Goal: Task Accomplishment & Management: Complete application form

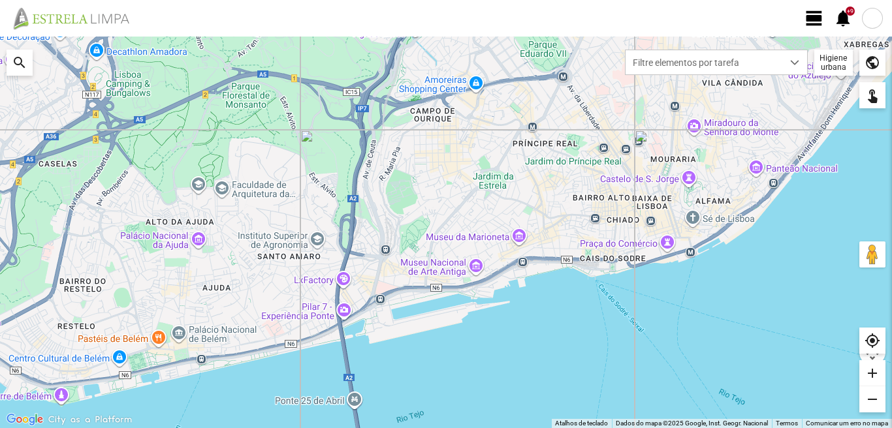
click at [812, 21] on span "view_day" at bounding box center [814, 18] width 20 height 20
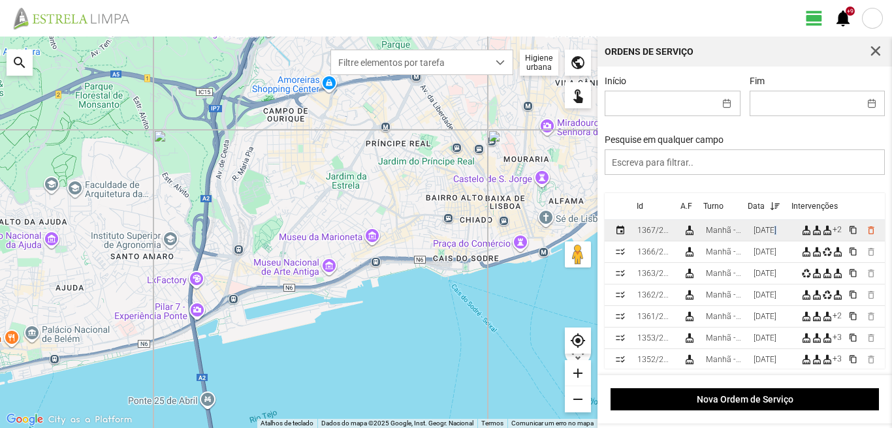
click at [776, 235] on div "[DATE]" at bounding box center [764, 230] width 23 height 9
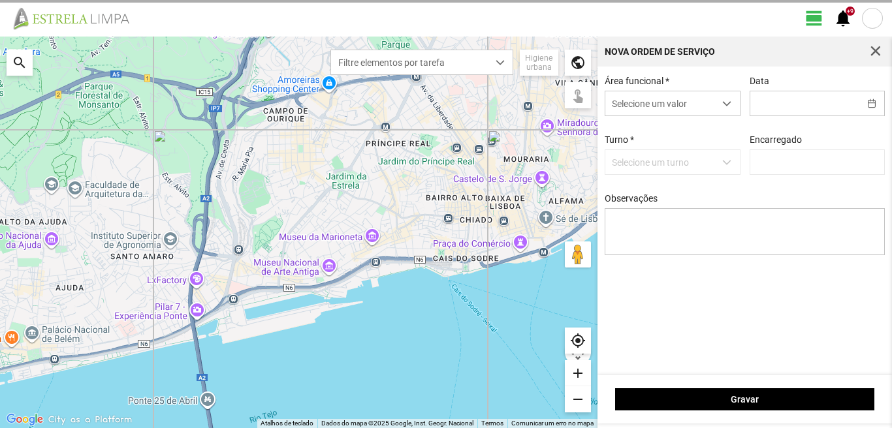
type input "[DATE]"
type input "[PERSON_NAME]"
type textarea "22-45-descanso 39-baixa 49-falta doente ao serviço-6-10-17-25-36-44-47-49-50-Eo…"
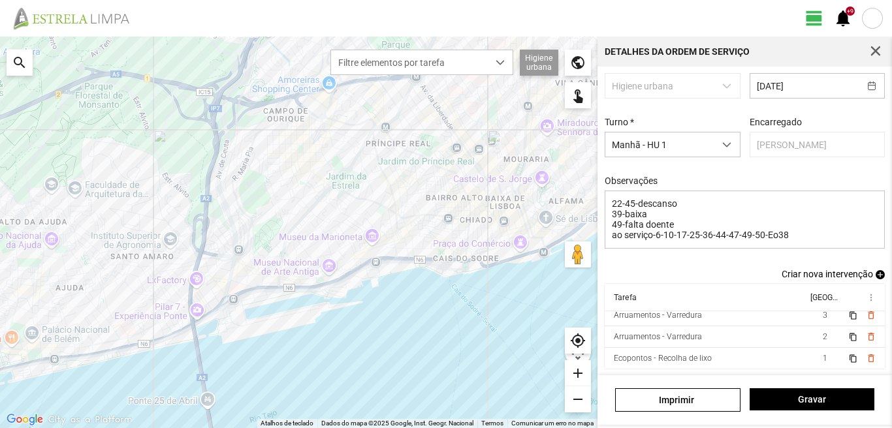
scroll to position [50, 0]
click at [873, 50] on span "button" at bounding box center [875, 52] width 12 height 12
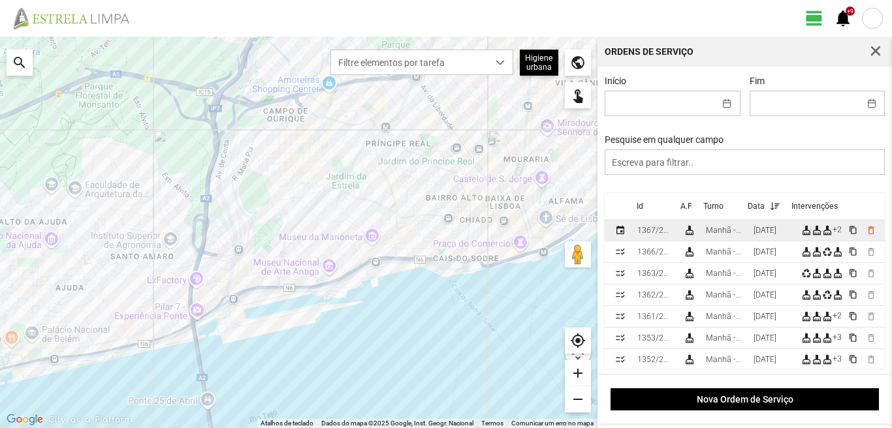
click at [722, 235] on div "Manhã - HU 1" at bounding box center [724, 230] width 37 height 9
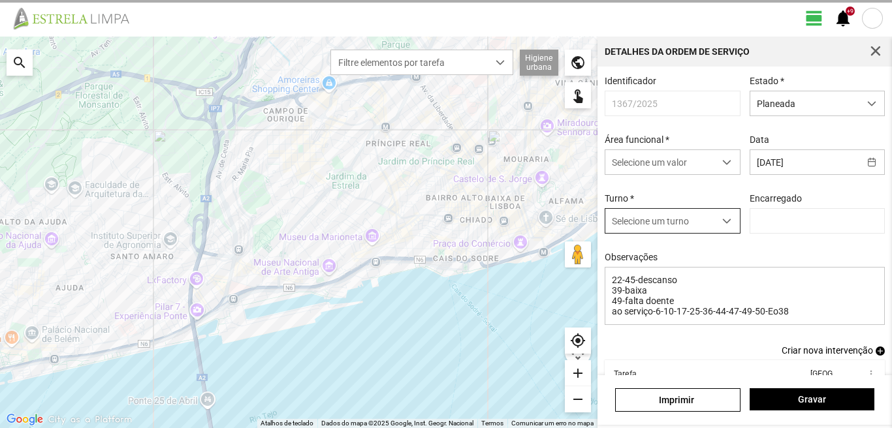
type input "[PERSON_NAME]"
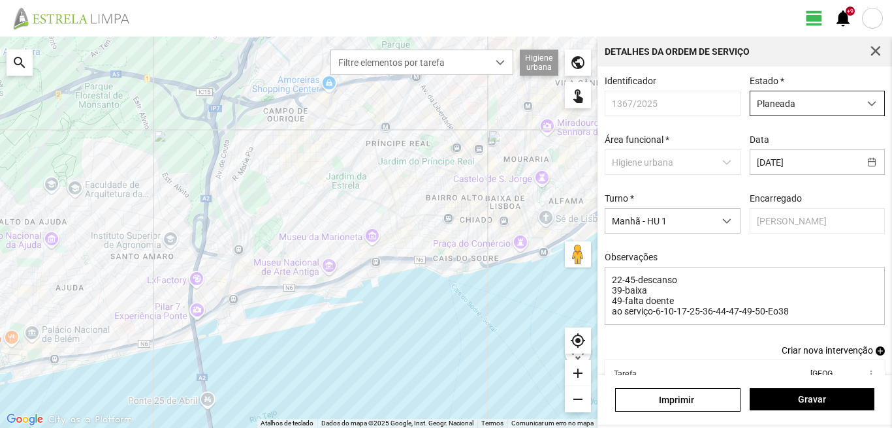
click at [787, 97] on span "Planeada" at bounding box center [804, 103] width 109 height 24
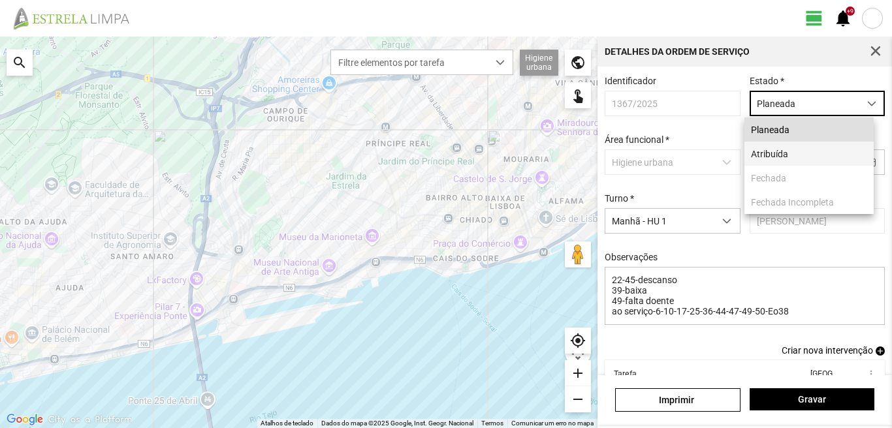
click at [765, 149] on li "Atribuída" at bounding box center [808, 154] width 129 height 24
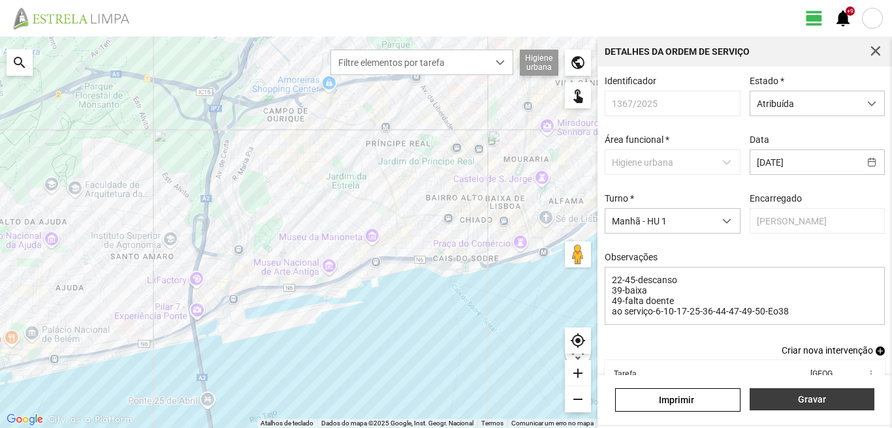
click at [773, 395] on span "Gravar" at bounding box center [811, 399] width 111 height 10
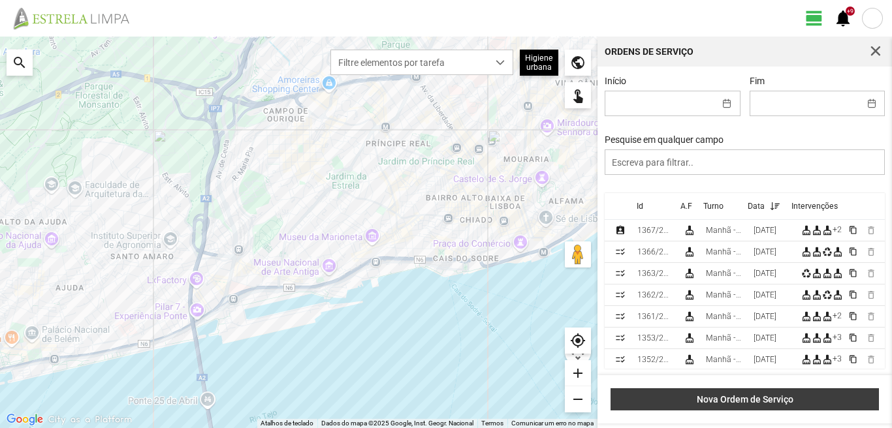
click at [735, 389] on button "Nova Ordem de Serviço" at bounding box center [744, 399] width 268 height 22
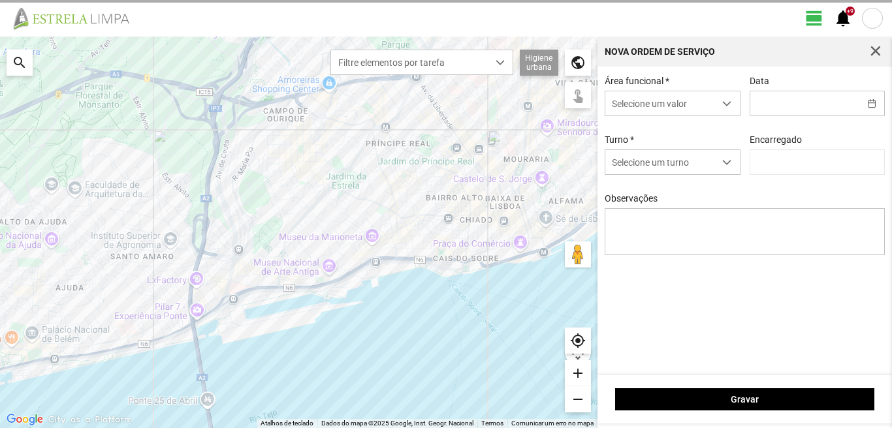
type input "[PERSON_NAME]"
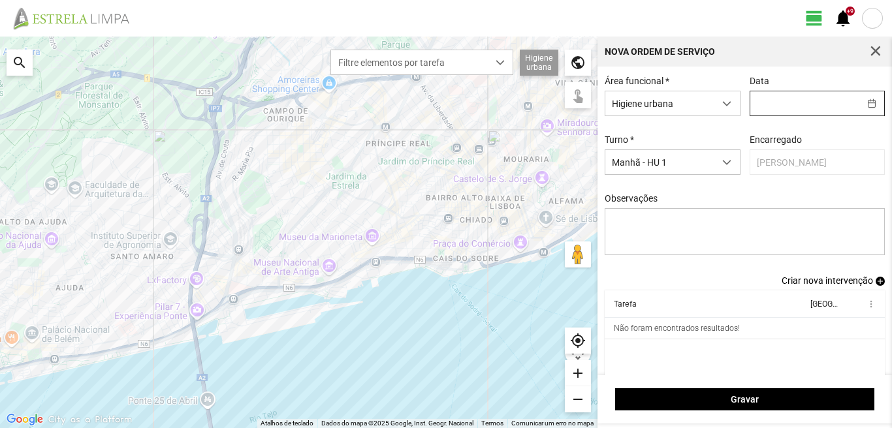
click at [768, 102] on input "text" at bounding box center [804, 103] width 109 height 24
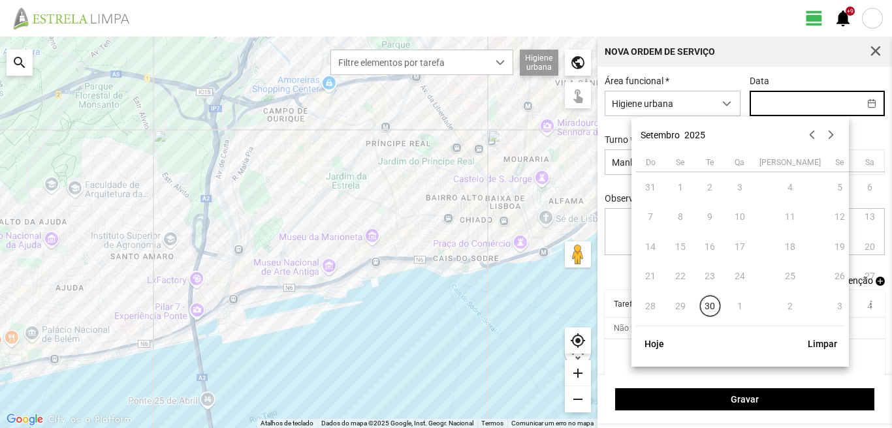
click at [741, 303] on td "1" at bounding box center [739, 306] width 30 height 30
click at [830, 132] on button "button" at bounding box center [830, 135] width 18 height 18
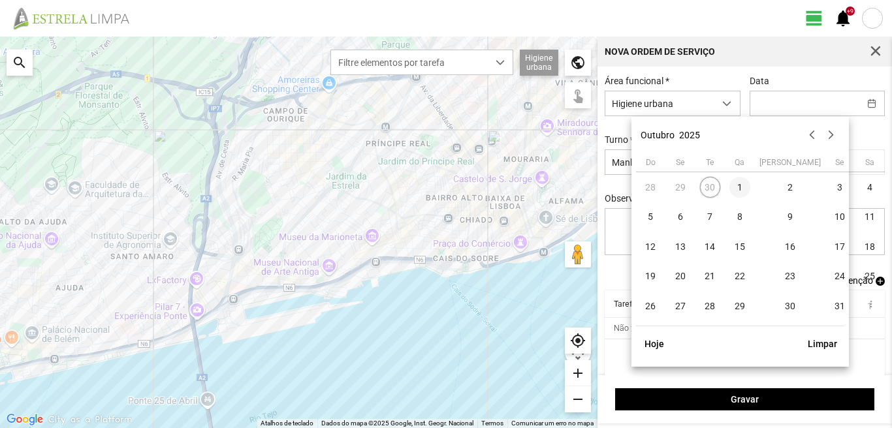
click at [741, 187] on span "1" at bounding box center [739, 187] width 21 height 21
type input "[DATE]"
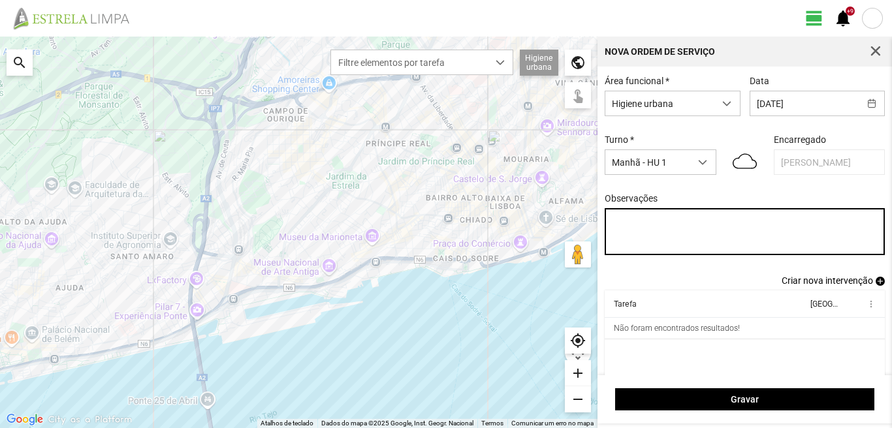
click at [612, 222] on textarea "Observações" at bounding box center [744, 231] width 281 height 47
type textarea "39-49-BAIXA AO SERVIÇO-6-10-17-22-25-36-44-45-47-50"
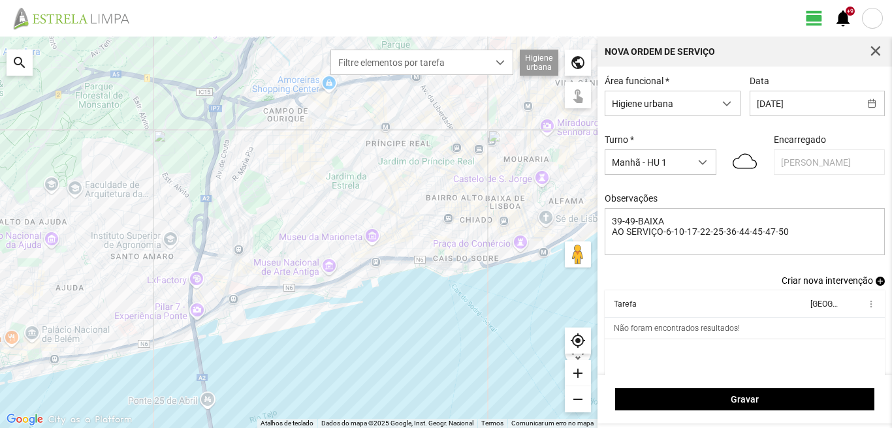
click at [875, 281] on span "add" at bounding box center [879, 281] width 9 height 9
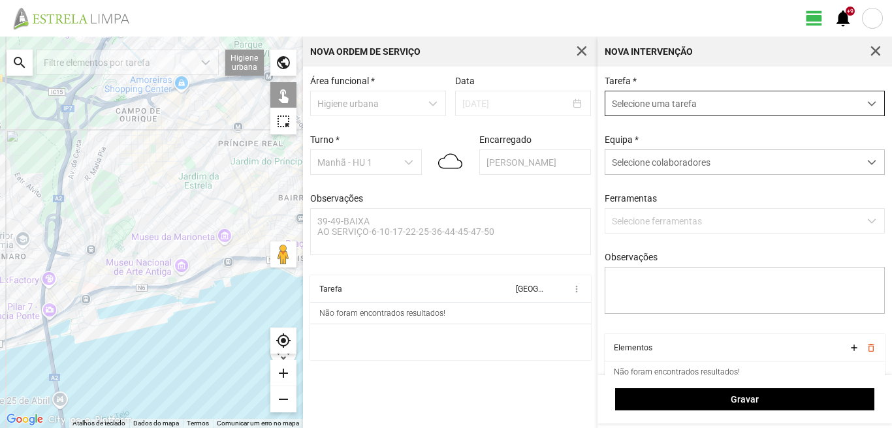
click at [651, 106] on span "Selecione uma tarefa" at bounding box center [732, 103] width 254 height 24
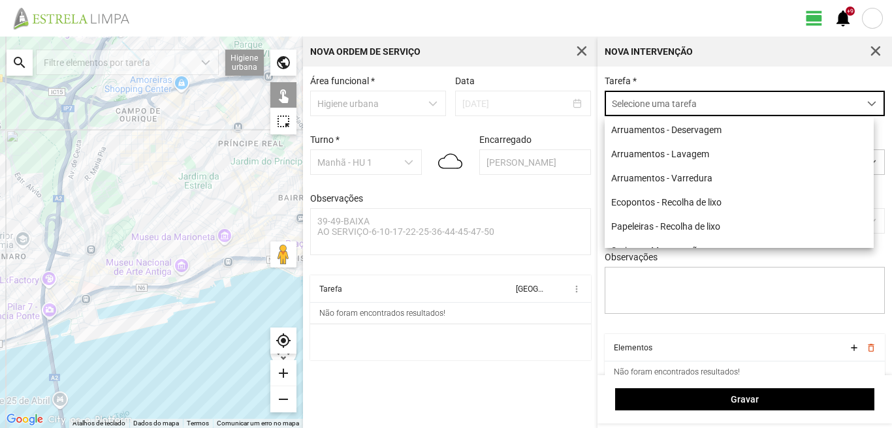
scroll to position [7, 58]
click at [630, 208] on li "Ecopontos - Recolha de lixo" at bounding box center [738, 202] width 269 height 24
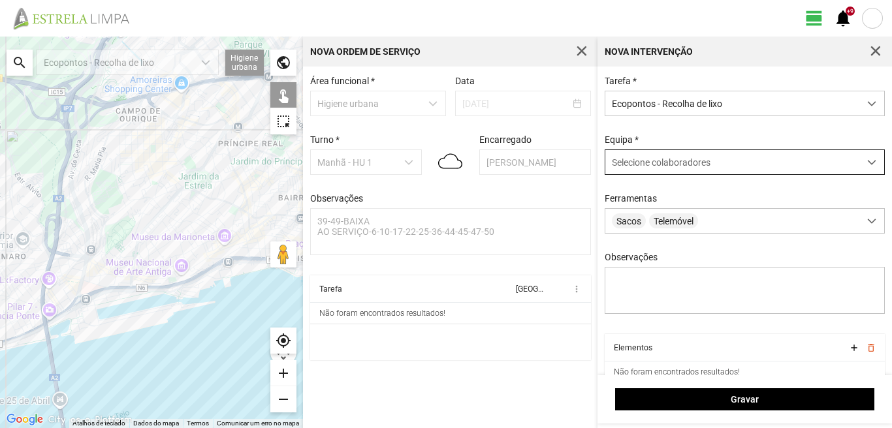
click at [655, 172] on div "Selecione colaboradores" at bounding box center [732, 162] width 254 height 24
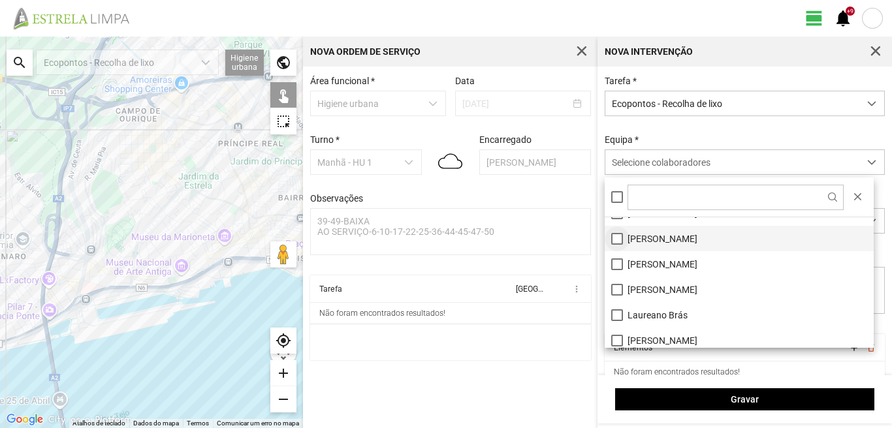
scroll to position [65, 0]
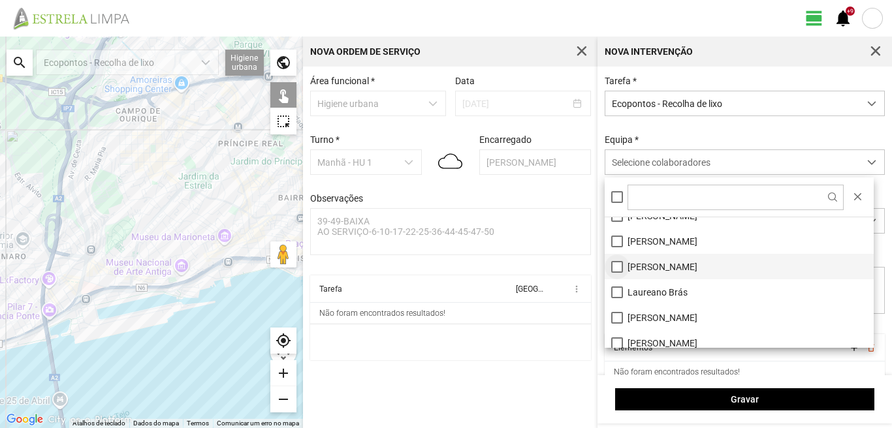
click at [616, 263] on li "[PERSON_NAME]" at bounding box center [738, 266] width 269 height 25
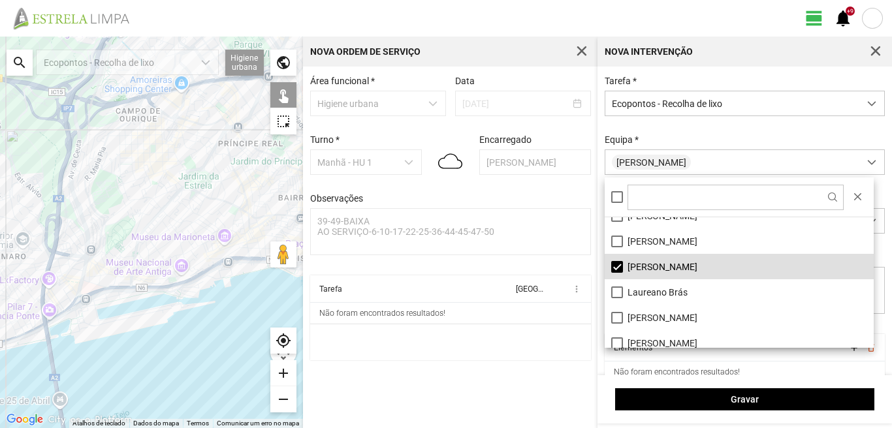
click at [189, 279] on div at bounding box center [151, 233] width 303 height 392
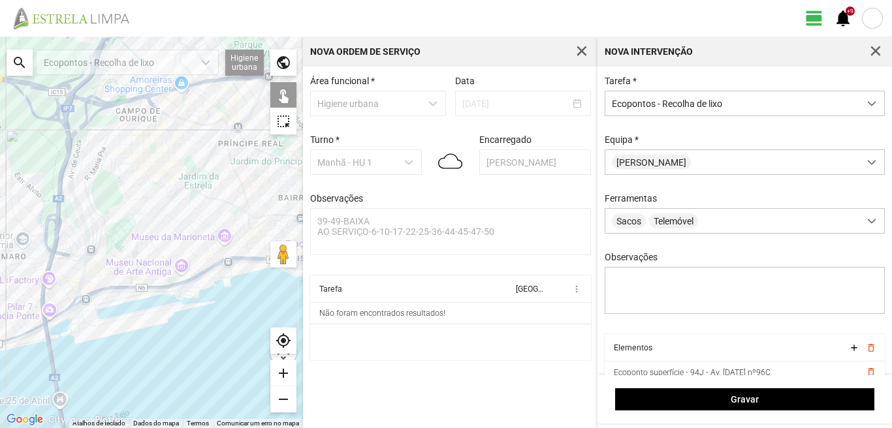
click at [163, 228] on div at bounding box center [151, 233] width 303 height 392
click at [164, 222] on div at bounding box center [151, 233] width 303 height 392
click at [184, 244] on div at bounding box center [151, 233] width 303 height 392
click at [189, 228] on div at bounding box center [151, 233] width 303 height 392
click at [207, 210] on div at bounding box center [151, 233] width 303 height 392
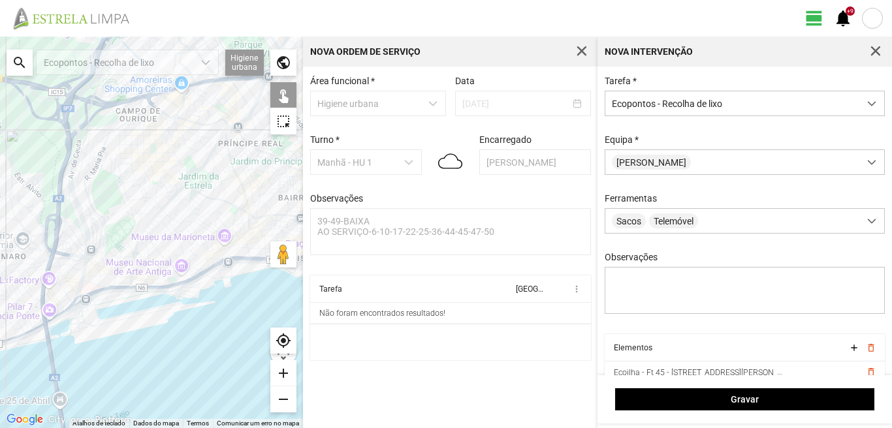
click at [207, 194] on div at bounding box center [151, 233] width 303 height 392
click at [203, 221] on div at bounding box center [151, 233] width 303 height 392
click at [204, 242] on div at bounding box center [151, 233] width 303 height 392
click at [192, 247] on div at bounding box center [151, 233] width 303 height 392
click at [200, 259] on div at bounding box center [151, 233] width 303 height 392
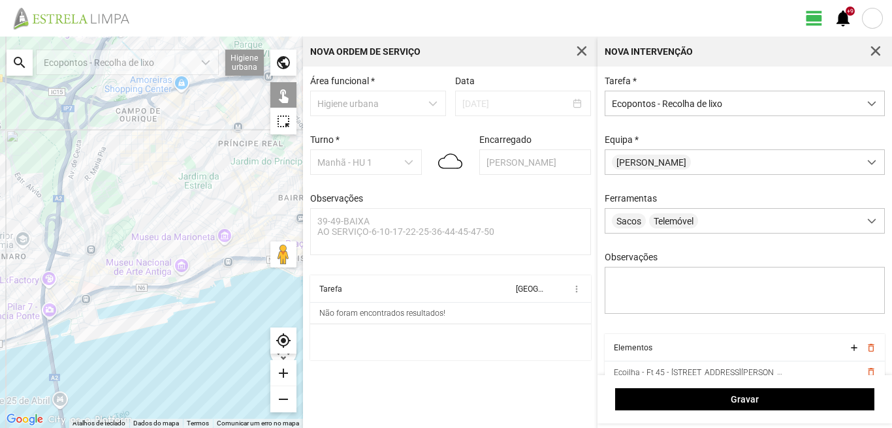
click at [219, 251] on div at bounding box center [151, 233] width 303 height 392
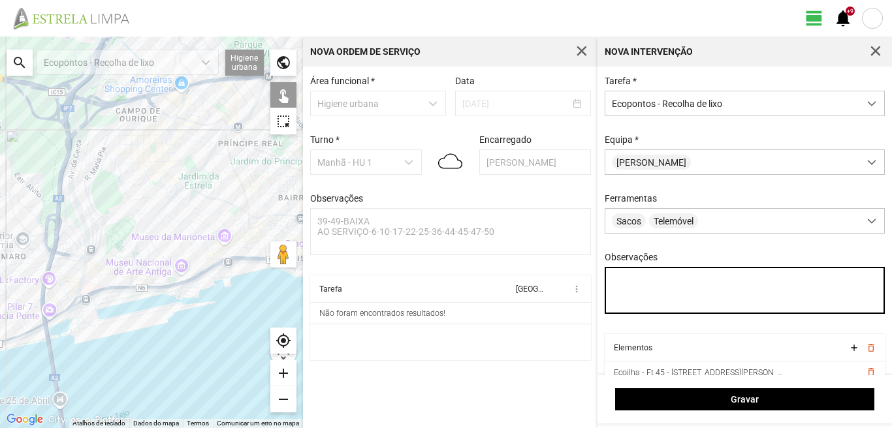
click at [633, 287] on textarea "Observações" at bounding box center [744, 290] width 281 height 47
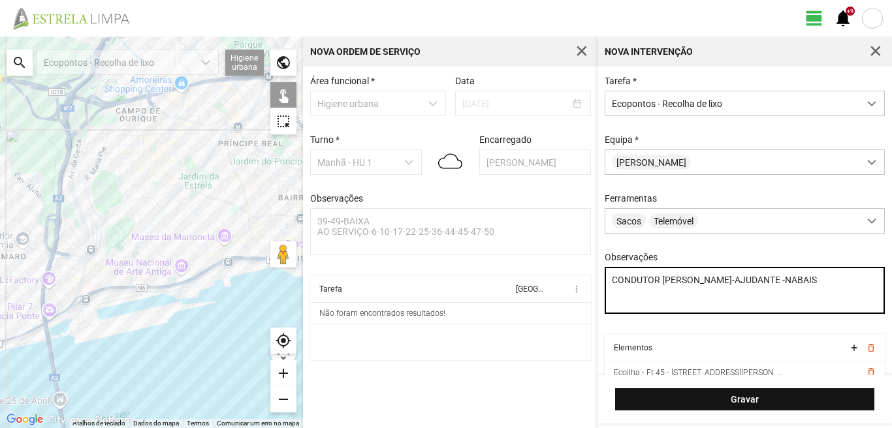
type textarea "CONDUTOR [PERSON_NAME]-AJUDANTE -NABAIS"
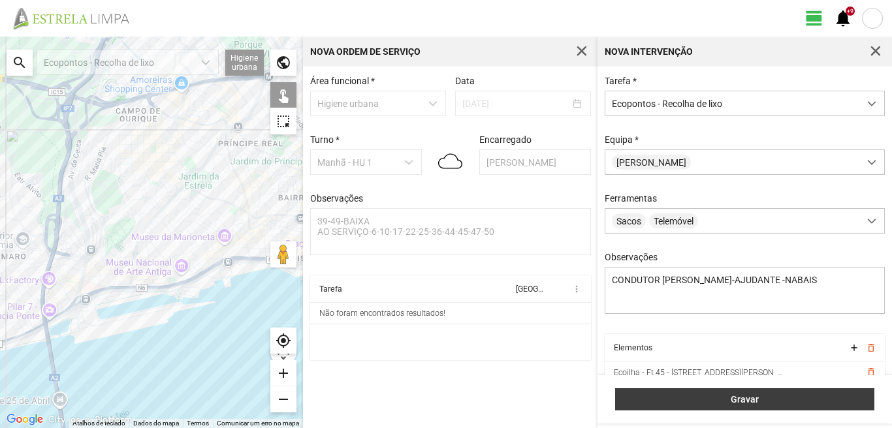
click at [730, 401] on span "Gravar" at bounding box center [744, 399] width 245 height 10
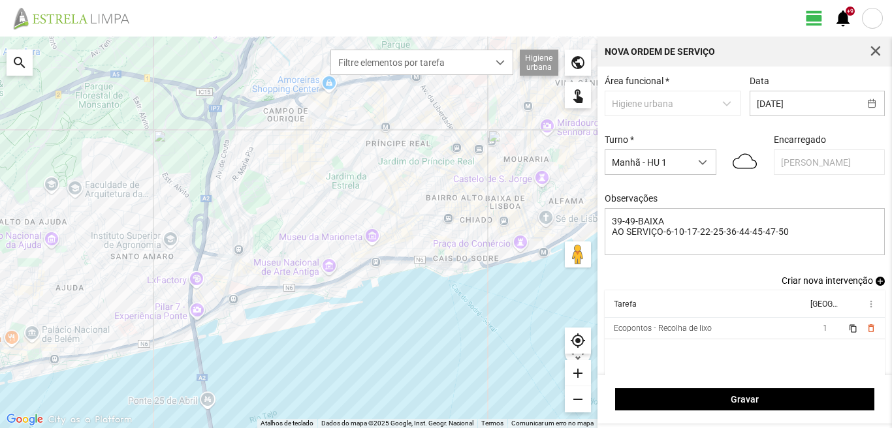
click at [875, 283] on span "add" at bounding box center [879, 281] width 9 height 9
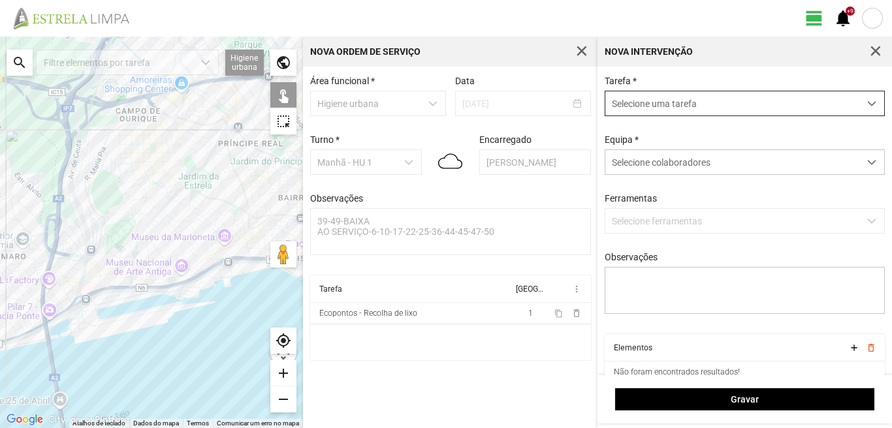
click at [679, 114] on span "Selecione uma tarefa" at bounding box center [732, 103] width 254 height 24
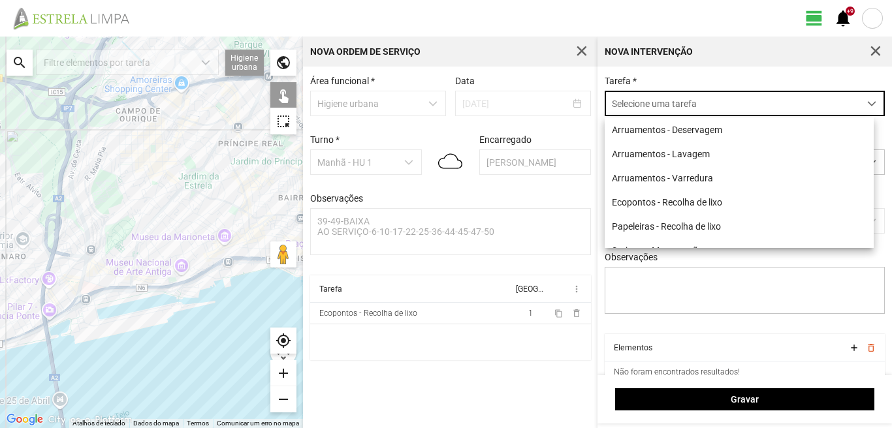
scroll to position [7, 58]
click at [653, 226] on li "Papeleiras - Recolha de lixo" at bounding box center [738, 226] width 269 height 24
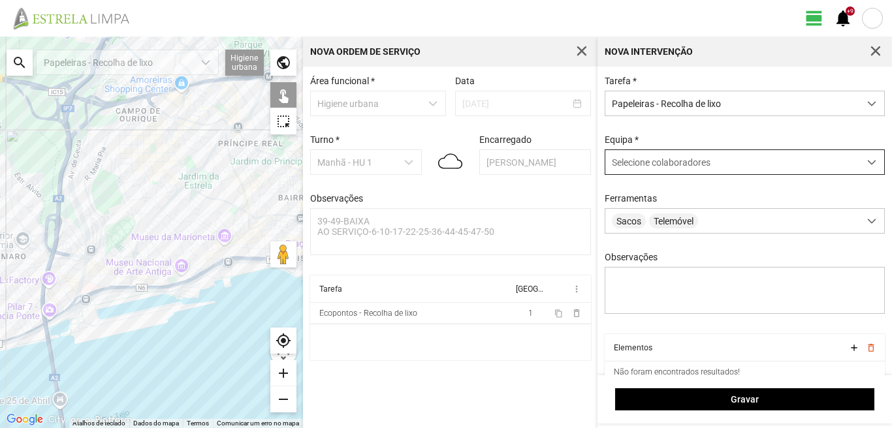
click at [661, 168] on span "Selecione colaboradores" at bounding box center [661, 162] width 99 height 10
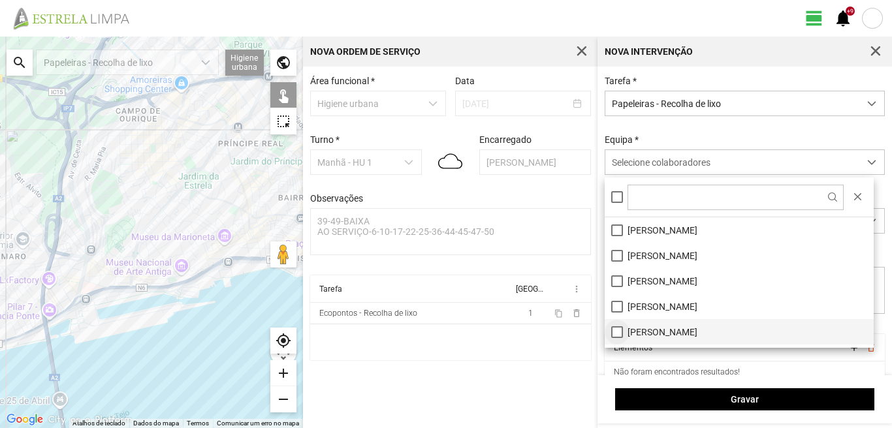
click at [613, 328] on li "[PERSON_NAME]" at bounding box center [738, 331] width 269 height 25
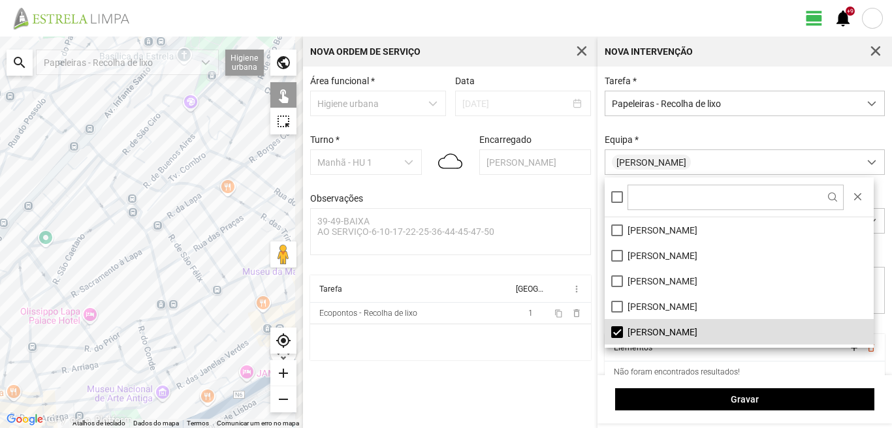
drag, startPoint x: 261, startPoint y: 218, endPoint x: 215, endPoint y: 232, distance: 48.5
click at [217, 237] on div at bounding box center [151, 233] width 303 height 392
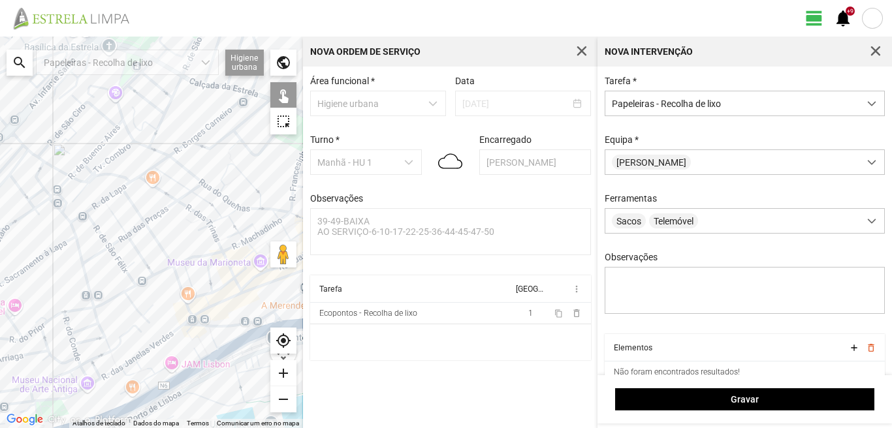
drag, startPoint x: 200, startPoint y: 240, endPoint x: 139, endPoint y: 228, distance: 62.5
click at [139, 228] on div at bounding box center [151, 233] width 303 height 392
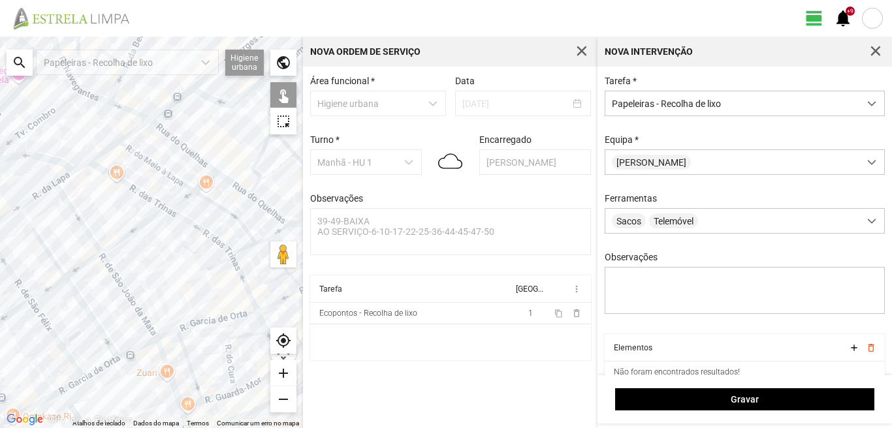
drag, startPoint x: 158, startPoint y: 174, endPoint x: 149, endPoint y: 189, distance: 17.2
click at [149, 189] on div at bounding box center [151, 233] width 303 height 392
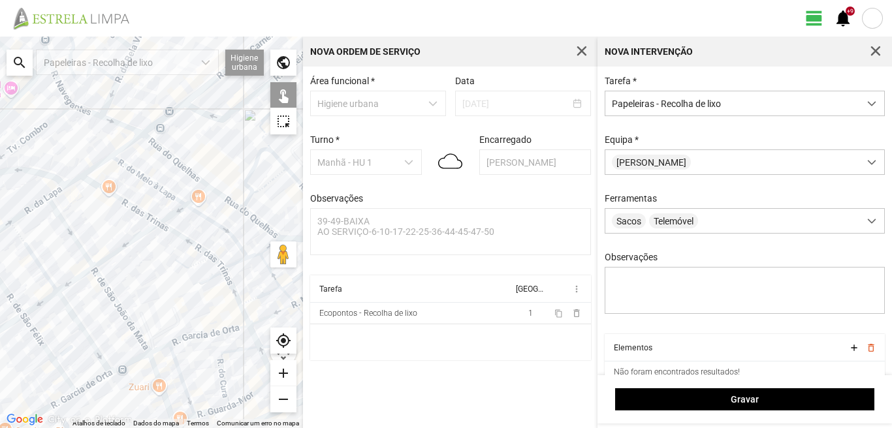
click at [241, 204] on div at bounding box center [151, 233] width 303 height 392
click at [256, 197] on div at bounding box center [151, 233] width 303 height 392
click at [260, 194] on div at bounding box center [151, 233] width 303 height 392
click at [223, 238] on div at bounding box center [151, 233] width 303 height 392
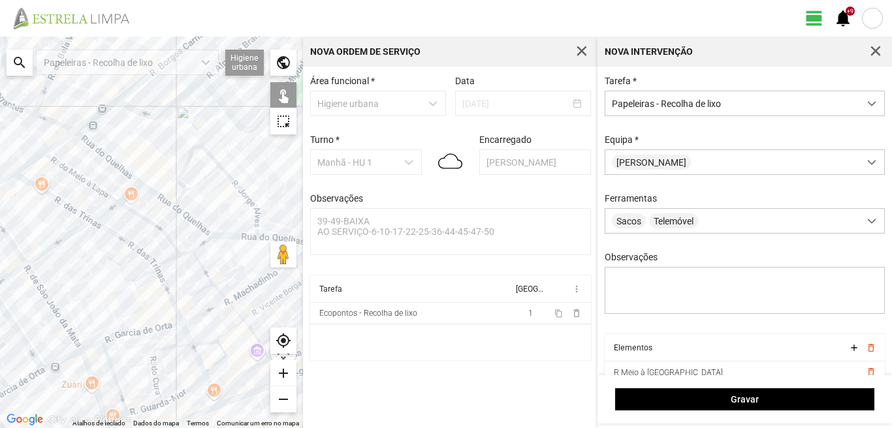
drag, startPoint x: 219, startPoint y: 212, endPoint x: 133, endPoint y: 206, distance: 85.7
click at [134, 206] on div at bounding box center [151, 233] width 303 height 392
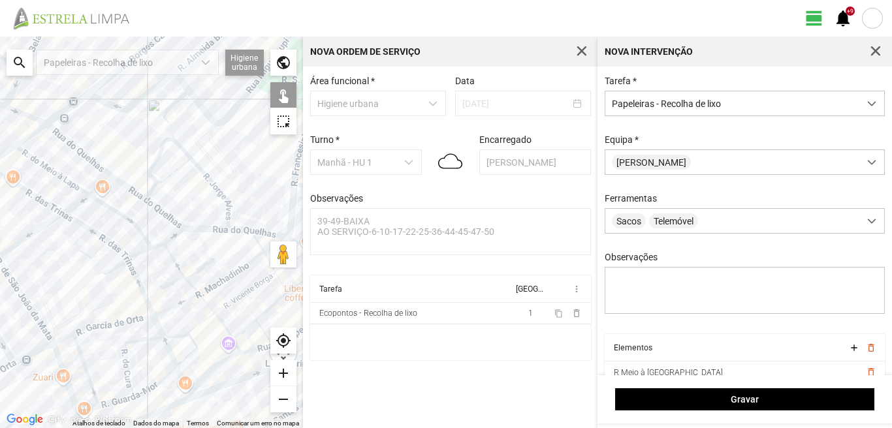
click at [177, 226] on div at bounding box center [151, 233] width 303 height 392
click at [229, 213] on div at bounding box center [151, 233] width 303 height 392
click at [228, 225] on div at bounding box center [151, 233] width 303 height 392
click at [235, 228] on div at bounding box center [151, 233] width 303 height 392
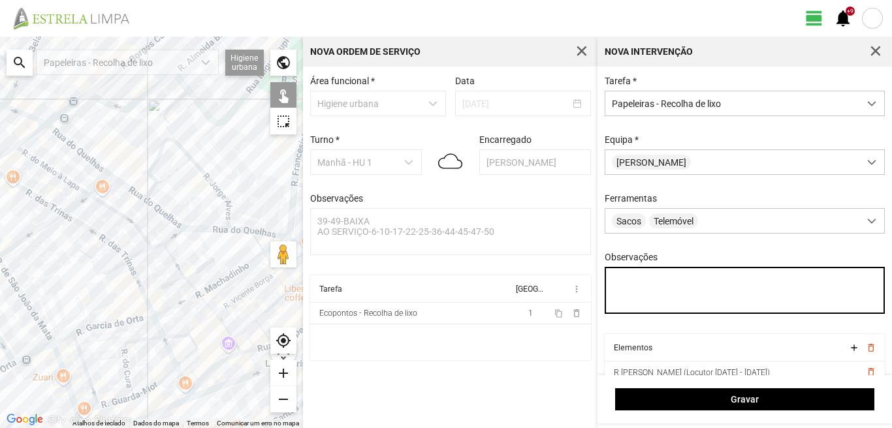
click at [617, 283] on textarea "Observações" at bounding box center [744, 290] width 281 height 47
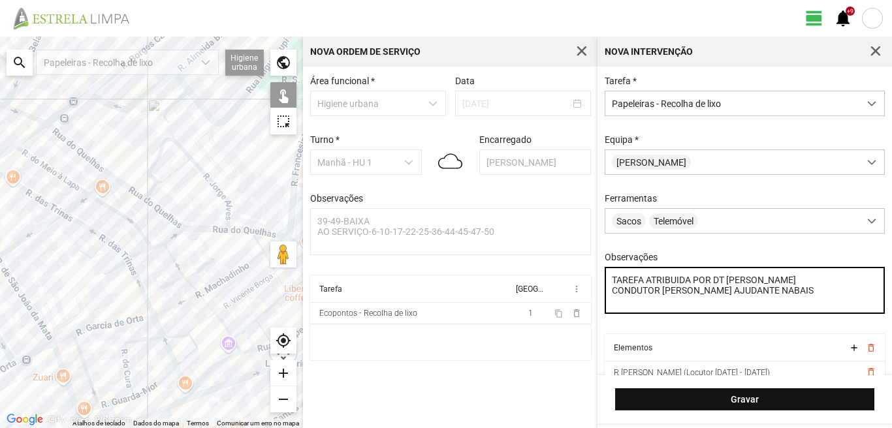
type textarea "TAREFA ATRIBUIDA POR DT [PERSON_NAME] CONDUTOR [PERSON_NAME] AJUDANTE NABAIS"
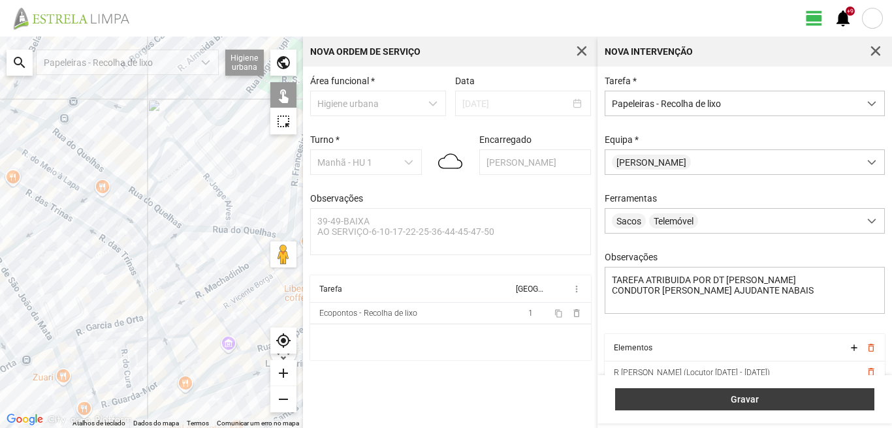
click at [675, 405] on button "Gravar" at bounding box center [744, 399] width 259 height 22
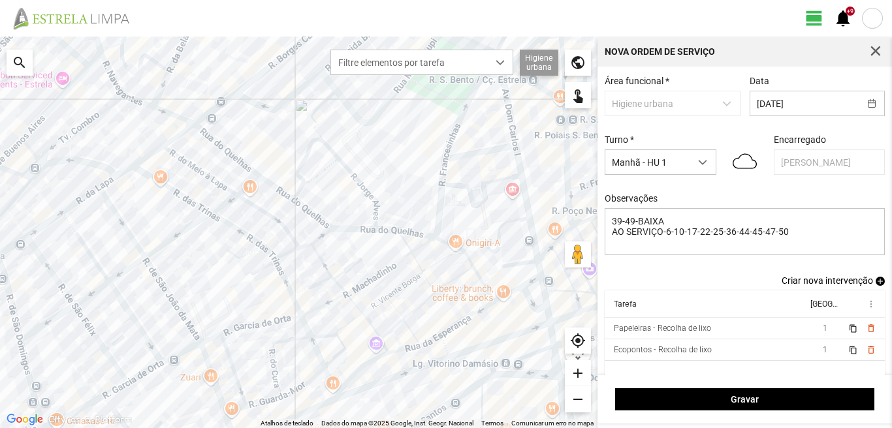
click at [875, 285] on span "add" at bounding box center [879, 281] width 9 height 9
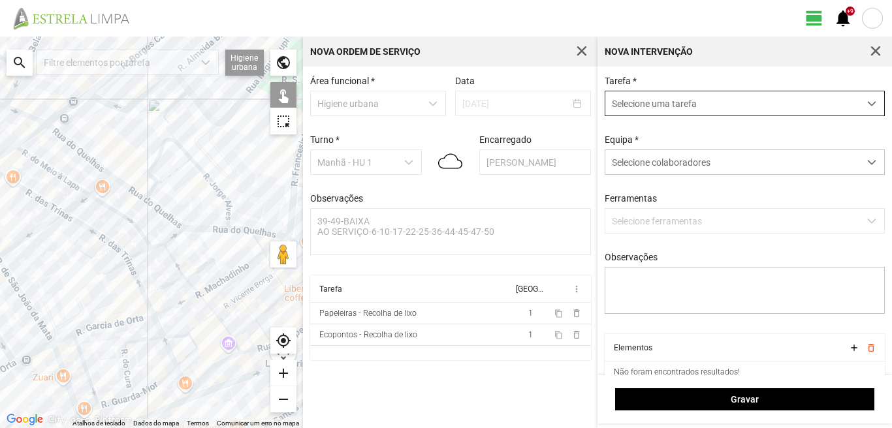
click at [657, 110] on span "Selecione uma tarefa" at bounding box center [732, 103] width 254 height 24
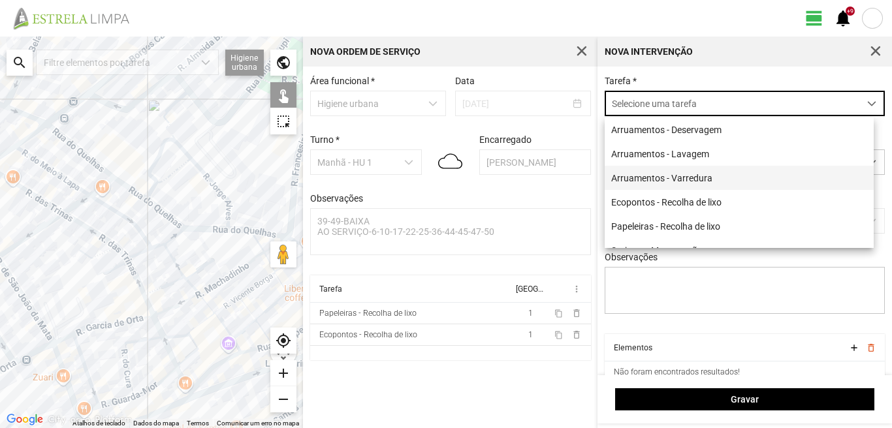
click at [666, 182] on li "Arruamentos - Varredura" at bounding box center [738, 178] width 269 height 24
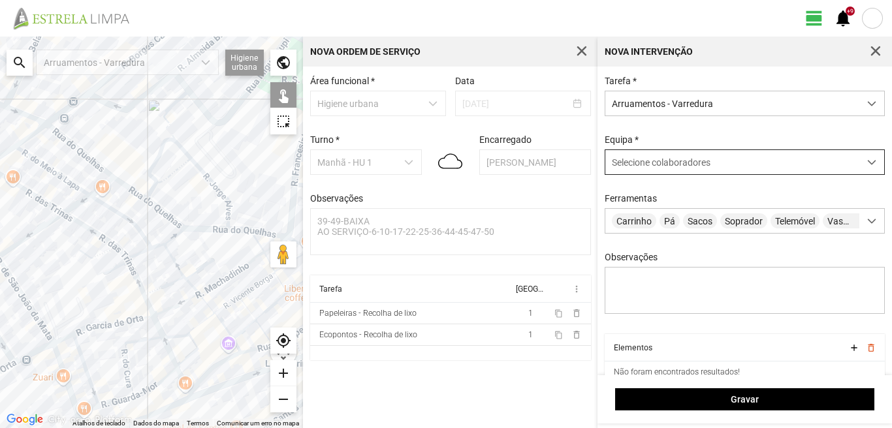
click at [662, 166] on span "Selecione colaboradores" at bounding box center [661, 162] width 99 height 10
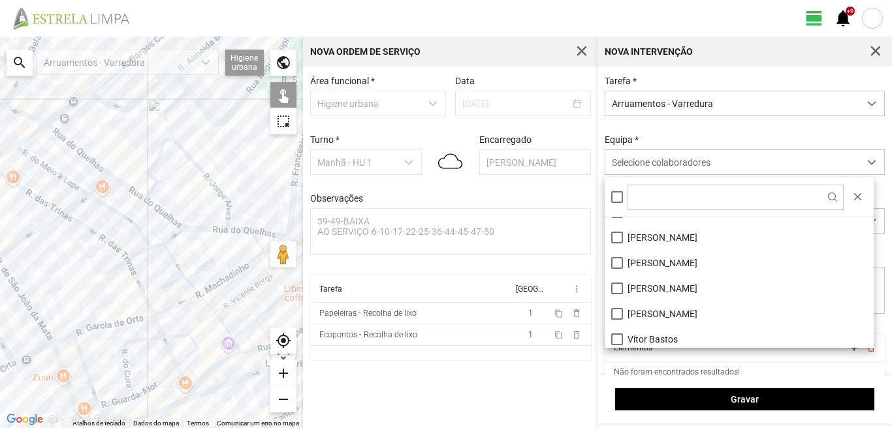
scroll to position [175, 0]
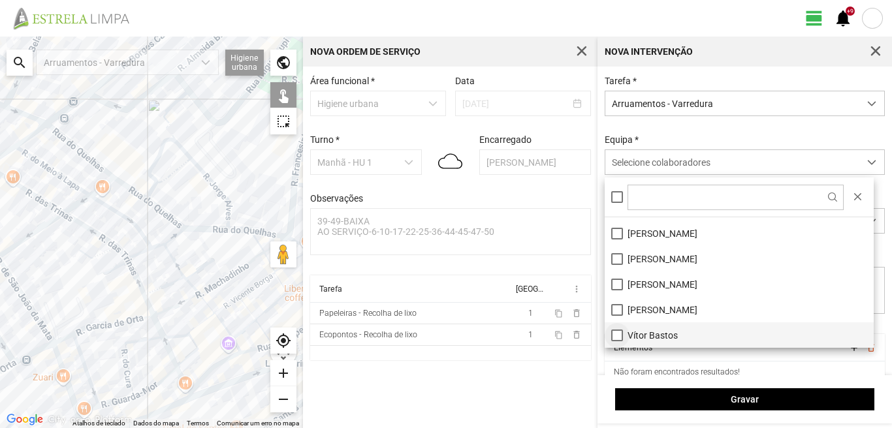
click at [613, 332] on li "Vítor Bastos" at bounding box center [738, 334] width 269 height 25
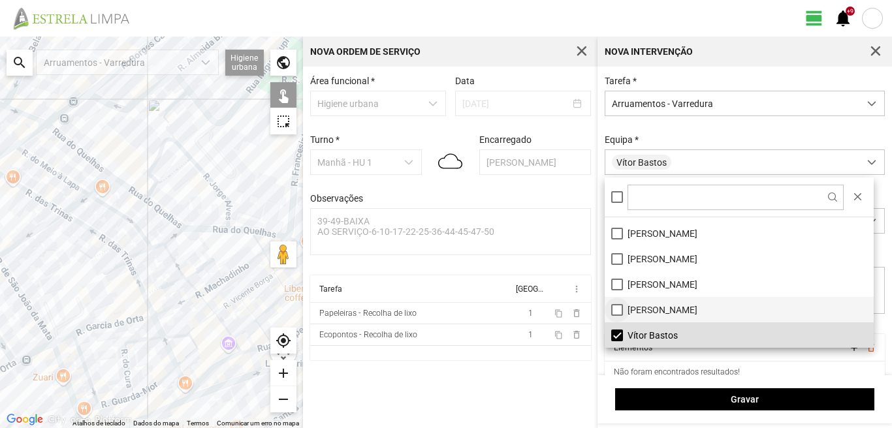
click at [617, 307] on li "[PERSON_NAME]" at bounding box center [738, 309] width 269 height 25
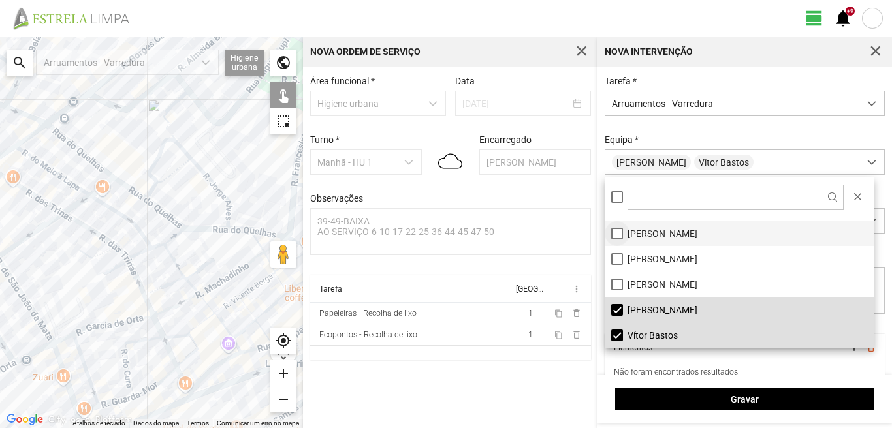
click at [613, 232] on li "[PERSON_NAME]" at bounding box center [738, 233] width 269 height 25
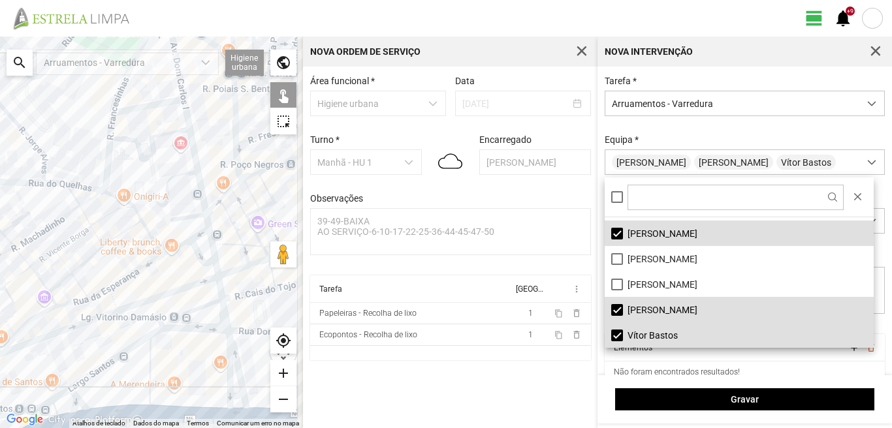
drag, startPoint x: 194, startPoint y: 283, endPoint x: 4, endPoint y: 233, distance: 196.9
click at [0, 236] on div at bounding box center [151, 233] width 303 height 392
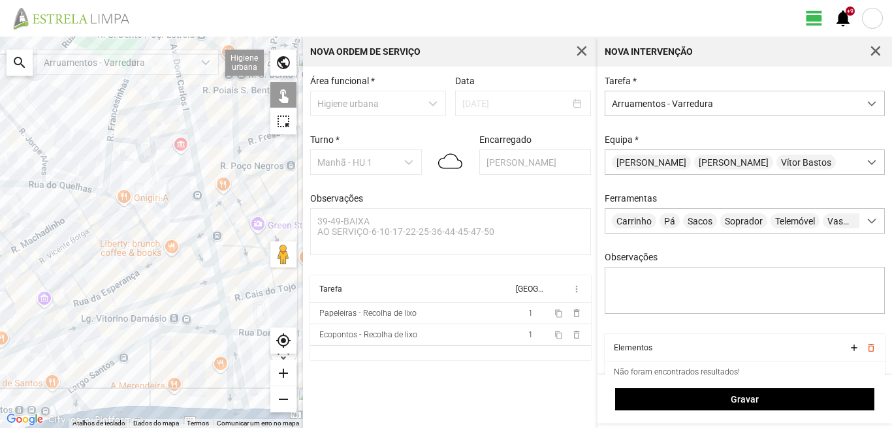
click at [182, 88] on div at bounding box center [151, 233] width 303 height 392
click at [172, 102] on div at bounding box center [151, 233] width 303 height 392
click at [189, 129] on div at bounding box center [151, 233] width 303 height 392
click at [194, 216] on div at bounding box center [151, 233] width 303 height 392
click at [208, 219] on div at bounding box center [151, 233] width 303 height 392
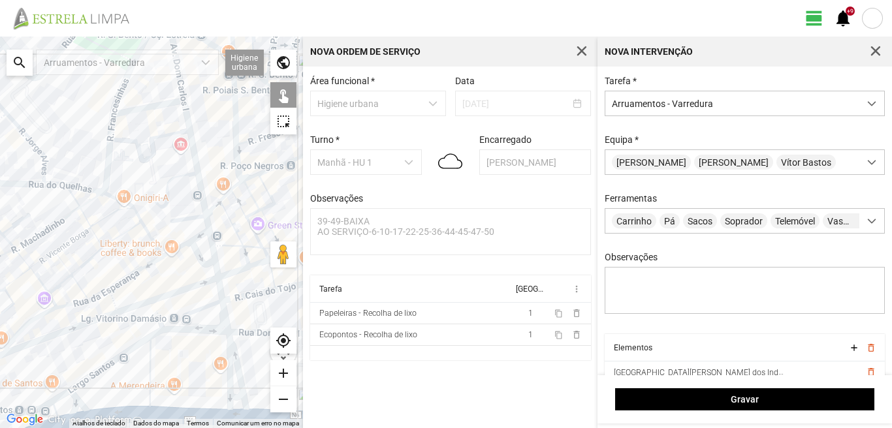
click at [202, 232] on div at bounding box center [151, 233] width 303 height 392
click at [178, 231] on div at bounding box center [151, 233] width 303 height 392
click at [180, 244] on div at bounding box center [151, 233] width 303 height 392
click at [196, 253] on div at bounding box center [151, 233] width 303 height 392
click at [211, 242] on div at bounding box center [151, 233] width 303 height 392
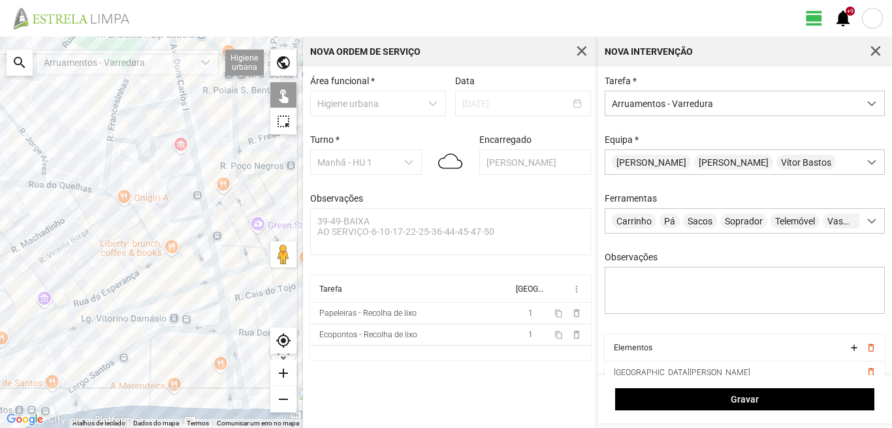
click at [201, 285] on div at bounding box center [151, 233] width 303 height 392
click at [204, 287] on div at bounding box center [151, 233] width 303 height 392
click at [200, 286] on div at bounding box center [151, 233] width 303 height 392
click at [217, 277] on div at bounding box center [151, 233] width 303 height 392
click at [221, 290] on div at bounding box center [151, 233] width 303 height 392
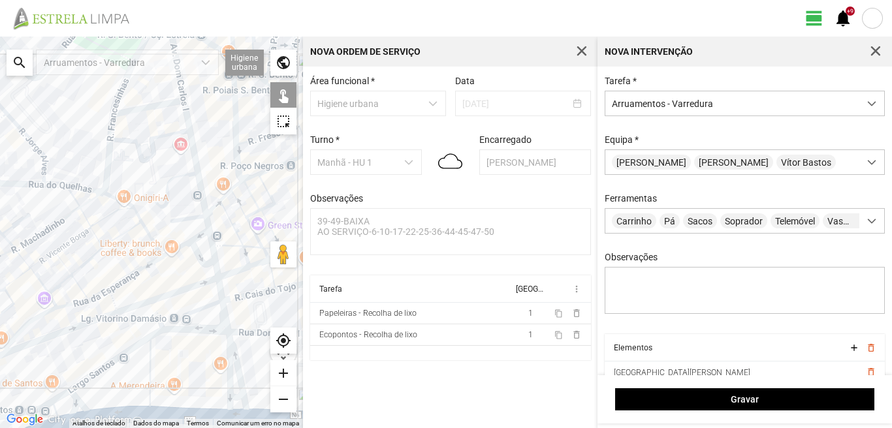
click at [225, 313] on div at bounding box center [151, 233] width 303 height 392
click at [197, 308] on div at bounding box center [151, 233] width 303 height 392
click at [199, 311] on div at bounding box center [151, 233] width 303 height 392
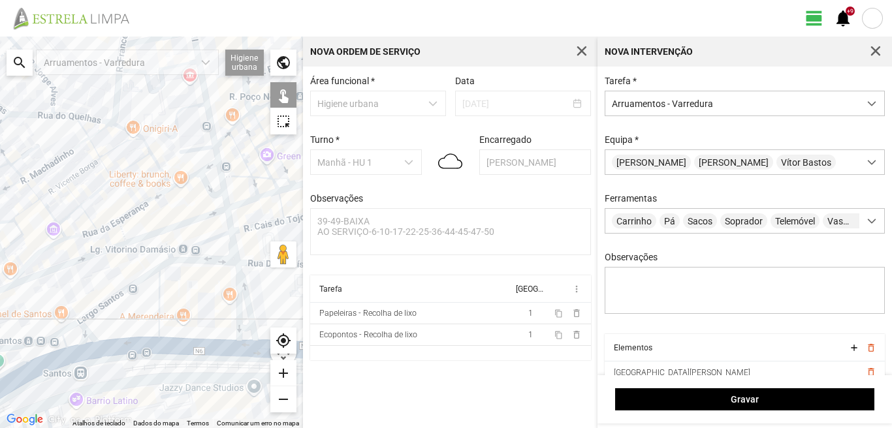
drag, startPoint x: 216, startPoint y: 337, endPoint x: 225, endPoint y: 245, distance: 91.8
click at [225, 245] on div at bounding box center [151, 233] width 303 height 392
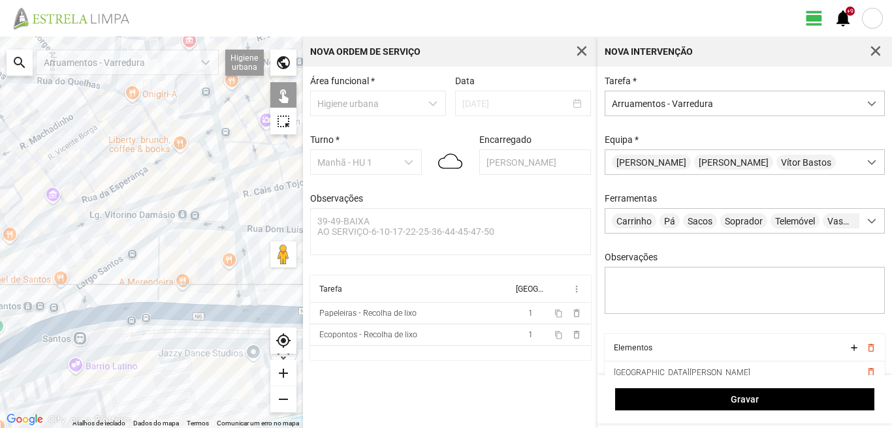
click at [200, 226] on div at bounding box center [151, 233] width 303 height 392
click at [129, 249] on div at bounding box center [151, 233] width 303 height 392
click at [158, 264] on div at bounding box center [151, 233] width 303 height 392
click at [242, 253] on div at bounding box center [151, 233] width 303 height 392
click at [234, 258] on div at bounding box center [151, 233] width 303 height 392
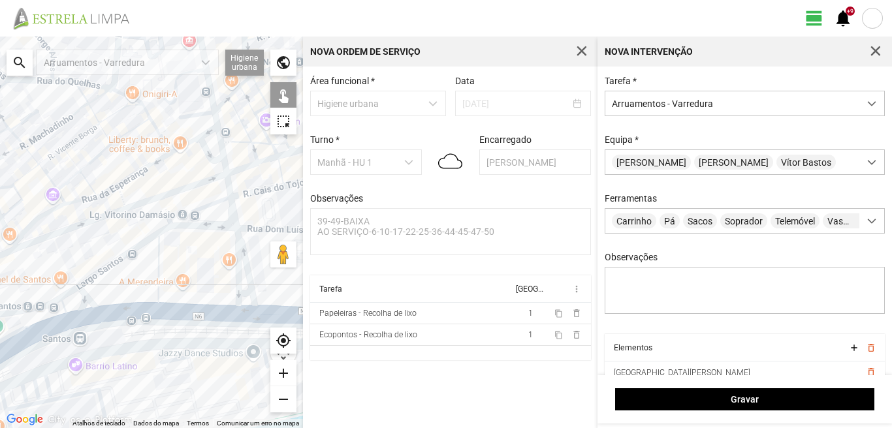
click at [245, 291] on div at bounding box center [151, 233] width 303 height 392
click at [240, 311] on div at bounding box center [151, 233] width 303 height 392
click at [121, 315] on div at bounding box center [151, 233] width 303 height 392
click at [86, 299] on div at bounding box center [151, 233] width 303 height 392
click at [69, 293] on div at bounding box center [151, 233] width 303 height 392
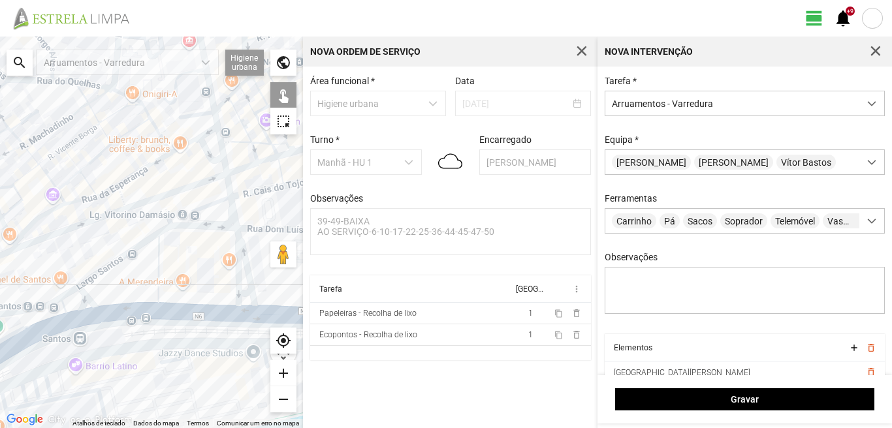
click at [78, 317] on div at bounding box center [151, 233] width 303 height 392
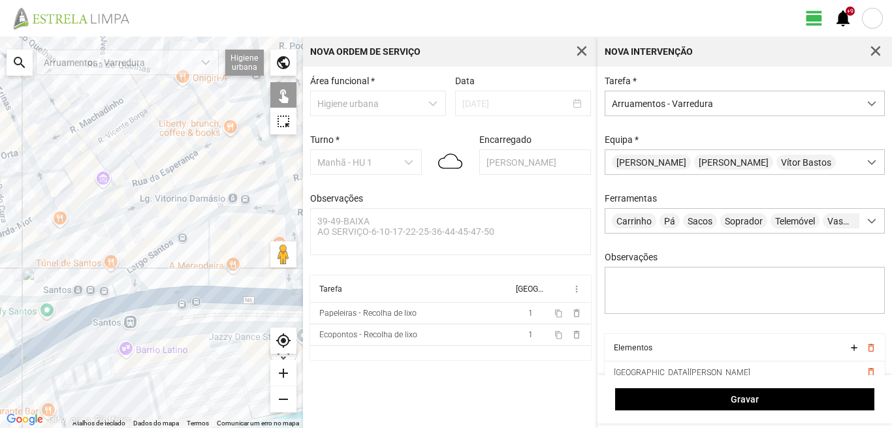
drag, startPoint x: 105, startPoint y: 304, endPoint x: 206, endPoint y: 278, distance: 104.5
click at [206, 278] on div at bounding box center [151, 233] width 303 height 392
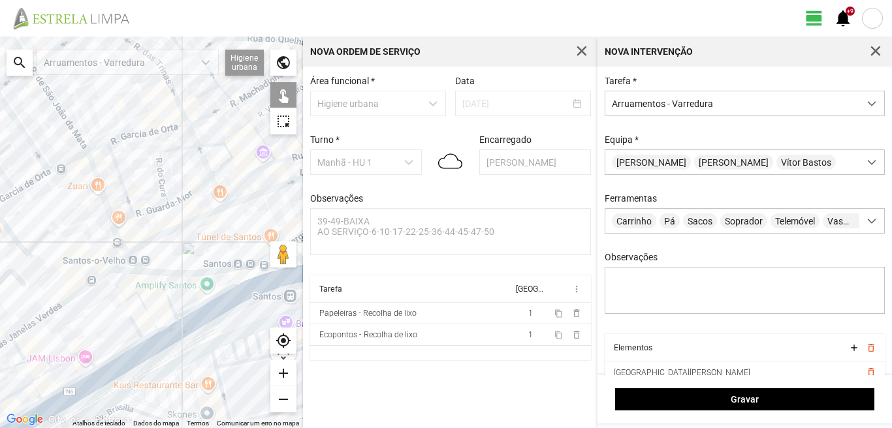
click at [170, 291] on div at bounding box center [151, 233] width 303 height 392
click at [164, 287] on div at bounding box center [151, 233] width 303 height 392
click at [120, 278] on div at bounding box center [151, 233] width 303 height 392
click at [122, 294] on div at bounding box center [151, 233] width 303 height 392
click at [168, 323] on div at bounding box center [151, 233] width 303 height 392
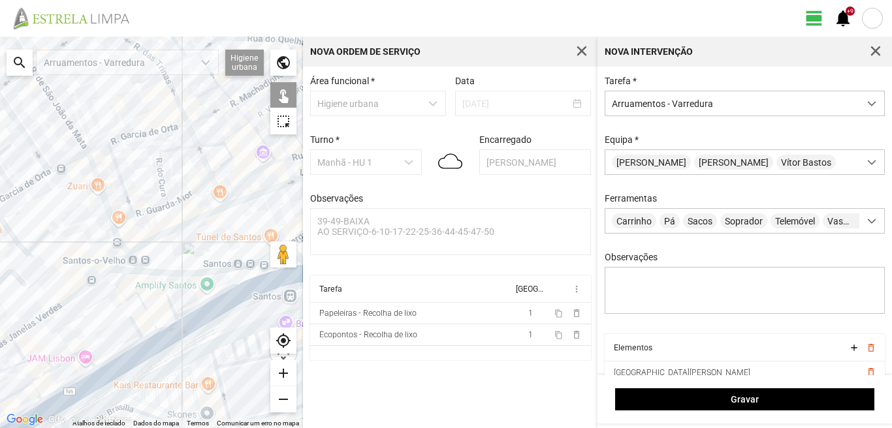
click at [150, 334] on div at bounding box center [151, 233] width 303 height 392
click at [140, 330] on div at bounding box center [151, 233] width 303 height 392
click at [122, 350] on div at bounding box center [151, 233] width 303 height 392
click at [150, 351] on div at bounding box center [151, 233] width 303 height 392
click at [166, 341] on div at bounding box center [151, 233] width 303 height 392
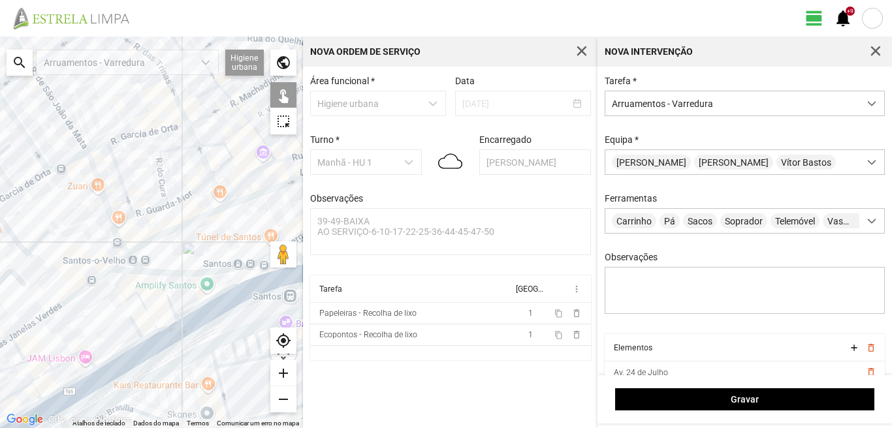
click at [86, 351] on div at bounding box center [151, 233] width 303 height 392
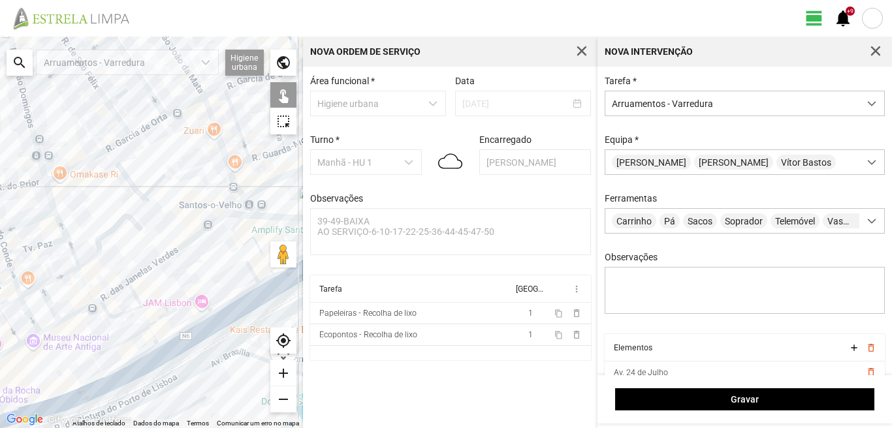
drag, startPoint x: 89, startPoint y: 345, endPoint x: 201, endPoint y: 290, distance: 124.9
click at [201, 290] on div at bounding box center [151, 233] width 303 height 392
click at [149, 303] on div at bounding box center [151, 233] width 303 height 392
click at [159, 321] on div at bounding box center [151, 233] width 303 height 392
click at [136, 333] on div at bounding box center [151, 233] width 303 height 392
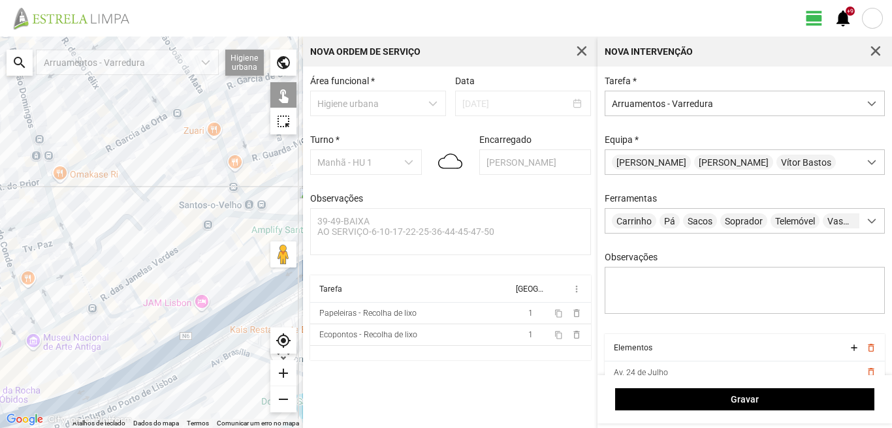
click at [149, 332] on div at bounding box center [151, 233] width 303 height 392
click at [187, 328] on div at bounding box center [151, 233] width 303 height 392
click at [190, 339] on div at bounding box center [151, 233] width 303 height 392
click at [199, 333] on div at bounding box center [151, 233] width 303 height 392
drag, startPoint x: 199, startPoint y: 340, endPoint x: 205, endPoint y: 286, distance: 54.5
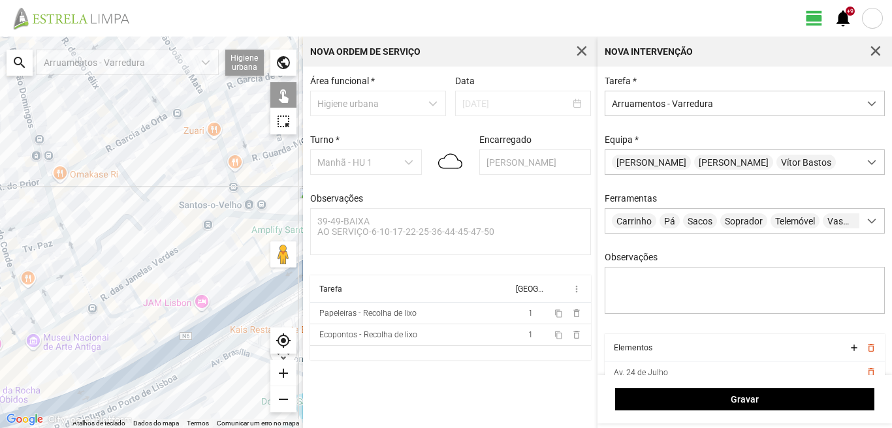
click at [205, 286] on div at bounding box center [151, 233] width 303 height 392
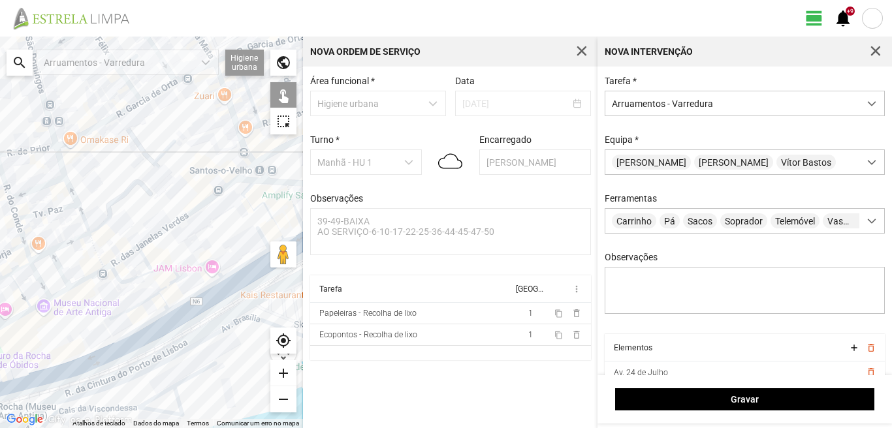
drag, startPoint x: 191, startPoint y: 294, endPoint x: 201, endPoint y: 260, distance: 36.1
click at [201, 260] on div at bounding box center [151, 233] width 303 height 392
click at [200, 306] on div at bounding box center [151, 233] width 303 height 392
click at [143, 339] on div at bounding box center [151, 233] width 303 height 392
click at [143, 326] on div at bounding box center [151, 233] width 303 height 392
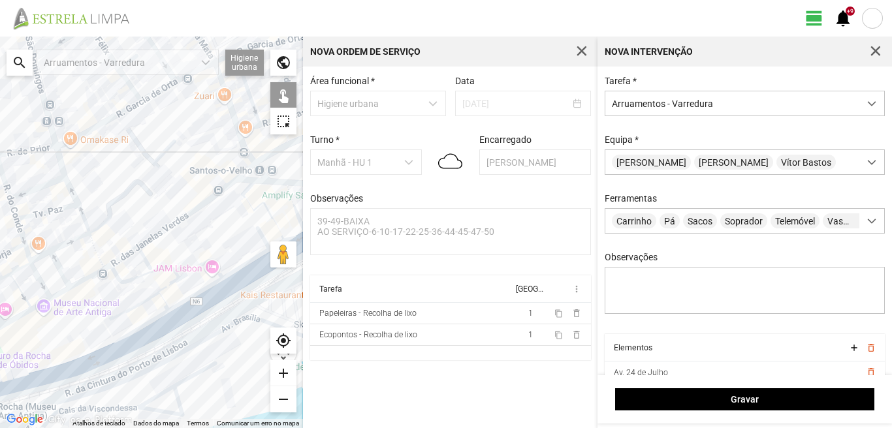
click at [108, 356] on div at bounding box center [151, 233] width 303 height 392
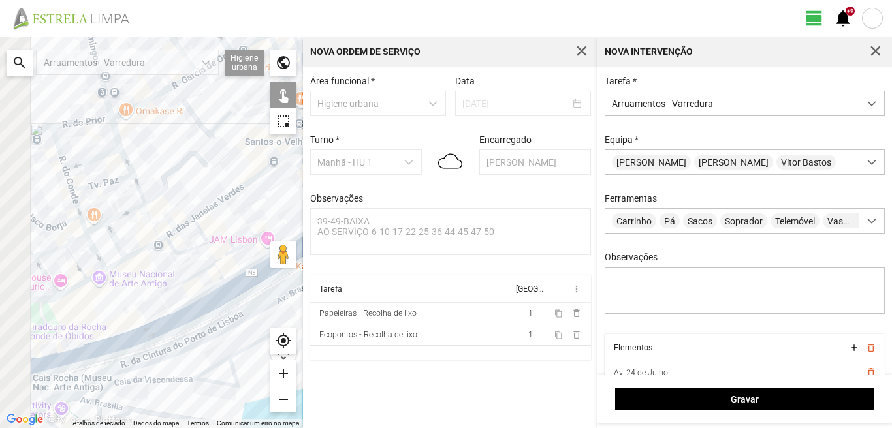
drag, startPoint x: 65, startPoint y: 362, endPoint x: 171, endPoint y: 311, distance: 117.1
click at [171, 311] on div at bounding box center [151, 233] width 303 height 392
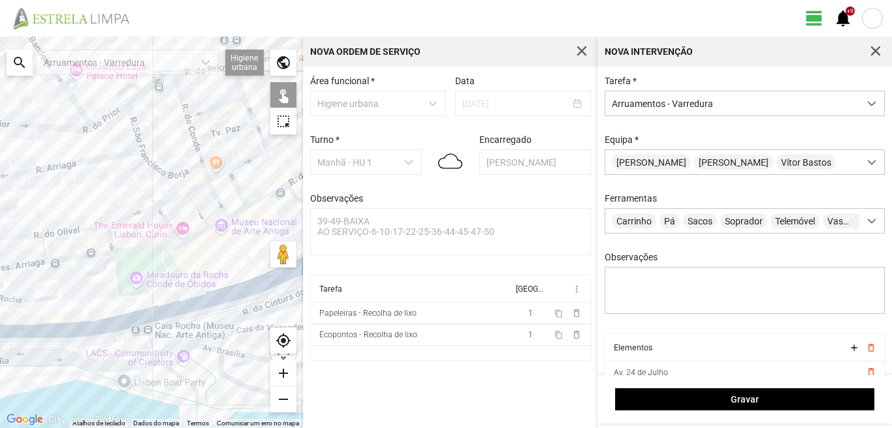
click at [147, 311] on div at bounding box center [151, 233] width 303 height 392
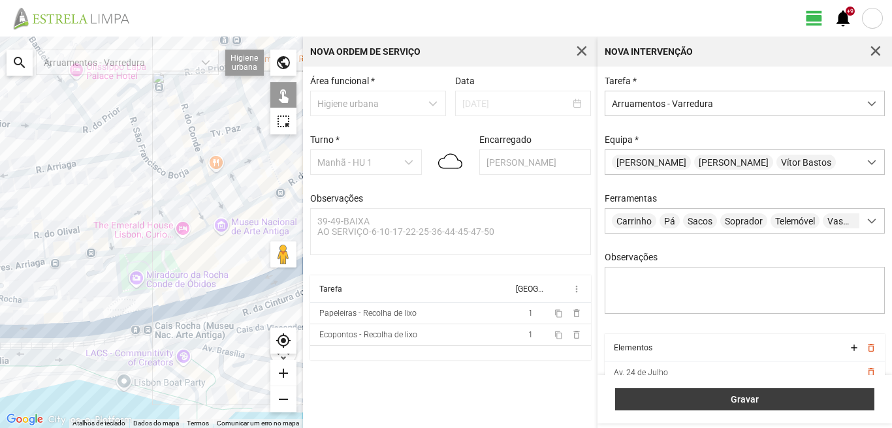
click at [735, 393] on button "Gravar" at bounding box center [744, 399] width 259 height 22
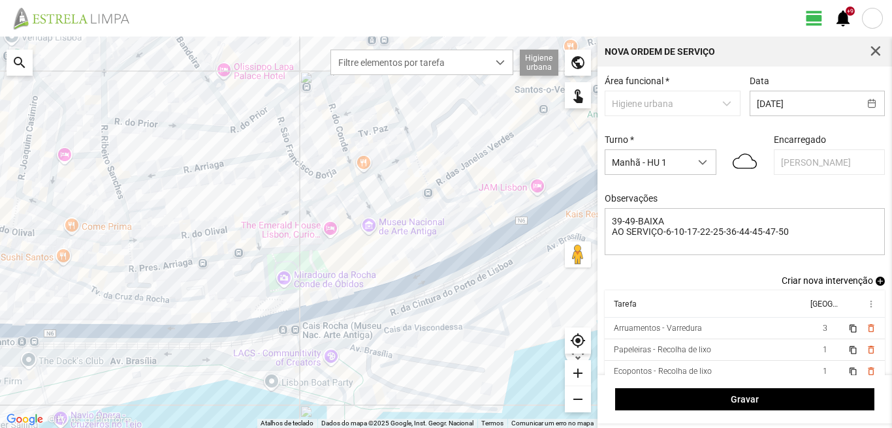
click at [875, 283] on span "add" at bounding box center [879, 281] width 9 height 9
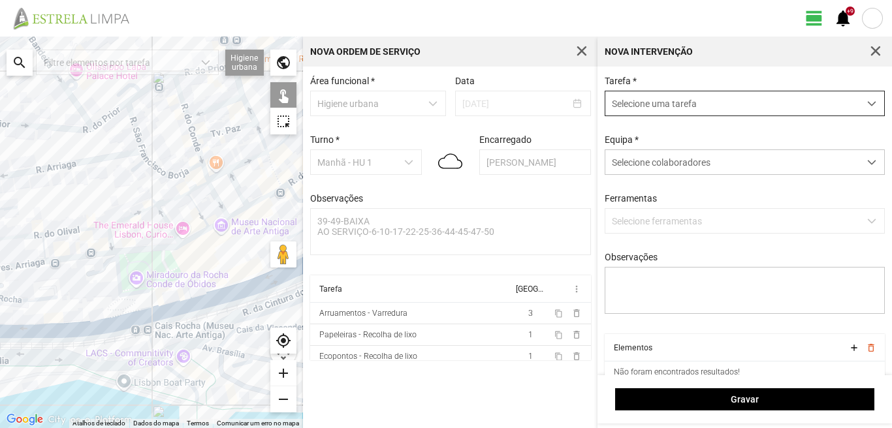
click at [660, 97] on span "Selecione uma tarefa" at bounding box center [732, 103] width 254 height 24
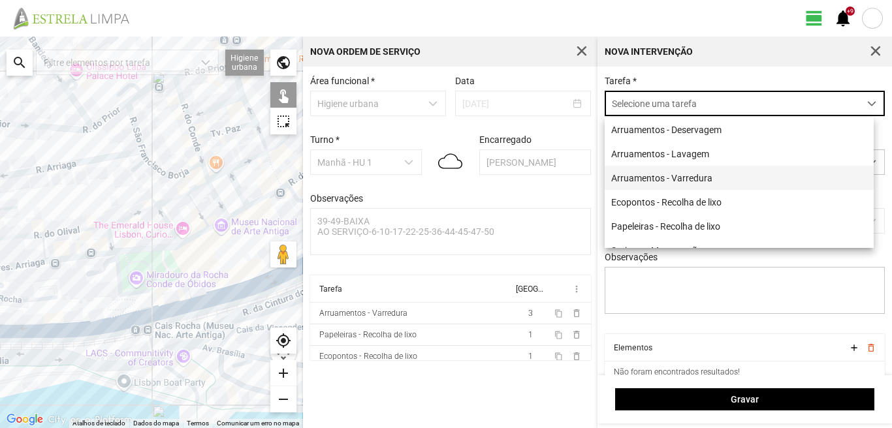
click at [651, 181] on li "Arruamentos - Varredura" at bounding box center [738, 178] width 269 height 24
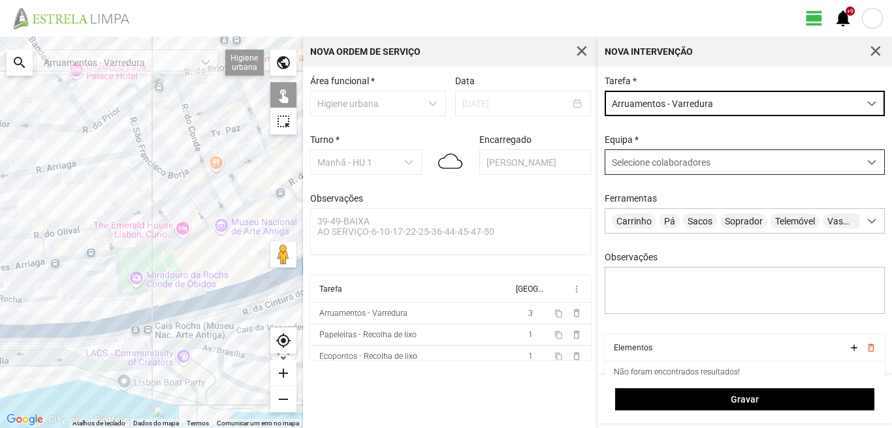
click at [647, 166] on span "Selecione colaboradores" at bounding box center [661, 162] width 99 height 10
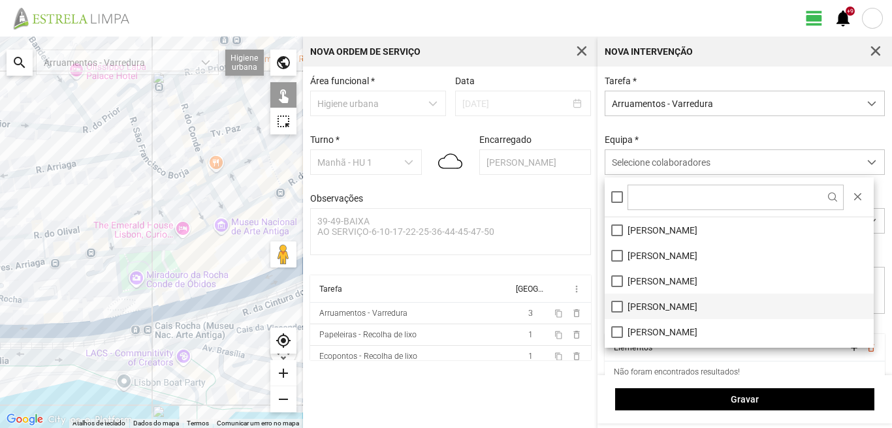
scroll to position [65, 0]
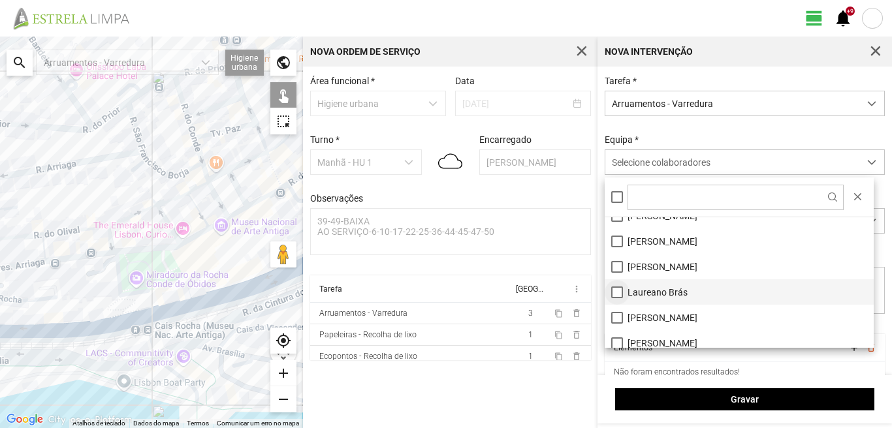
click at [615, 295] on li "Laureano Brás" at bounding box center [738, 291] width 269 height 25
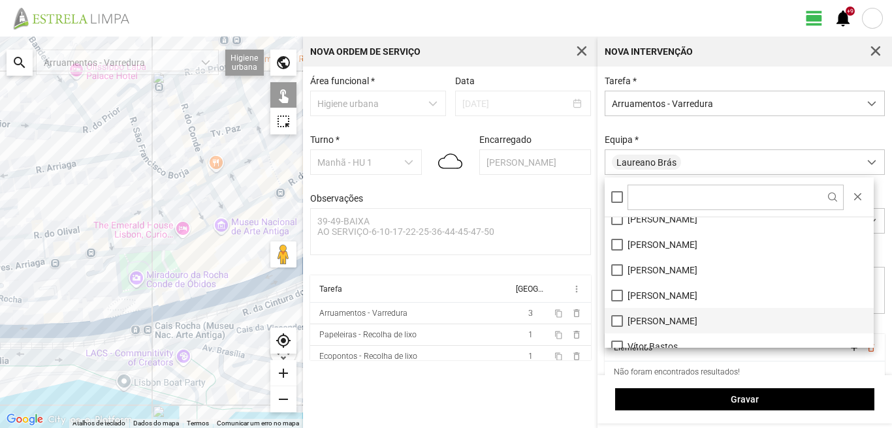
scroll to position [175, 0]
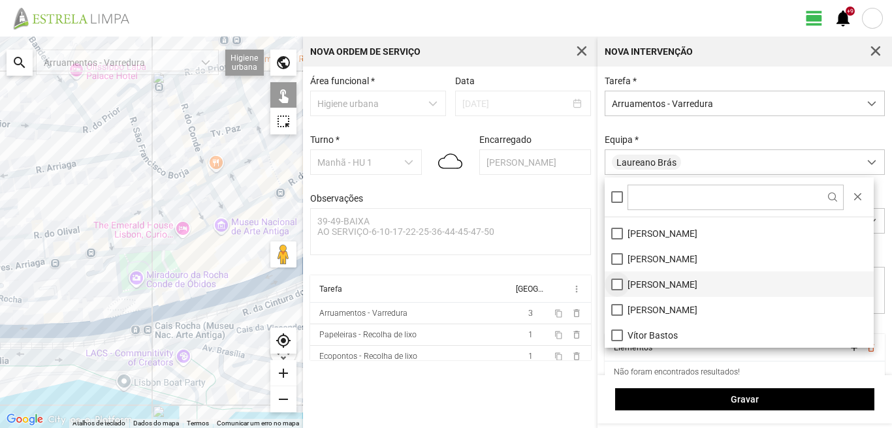
click at [614, 281] on li "[PERSON_NAME]" at bounding box center [738, 284] width 269 height 25
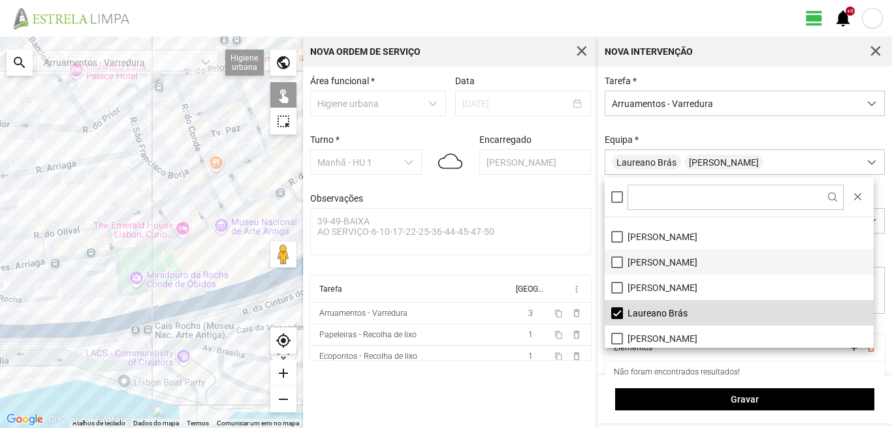
scroll to position [0, 0]
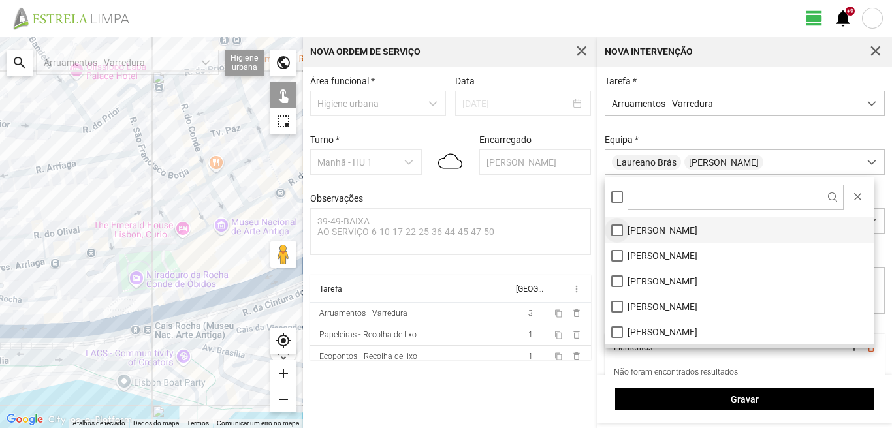
click at [617, 227] on li "[PERSON_NAME]" at bounding box center [738, 229] width 269 height 25
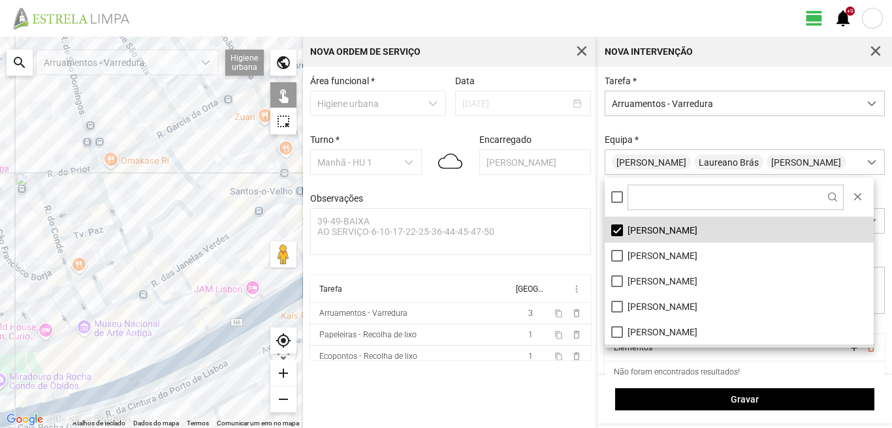
drag, startPoint x: 149, startPoint y: 272, endPoint x: 29, endPoint y: 351, distance: 144.3
click at [7, 362] on div at bounding box center [151, 233] width 303 height 392
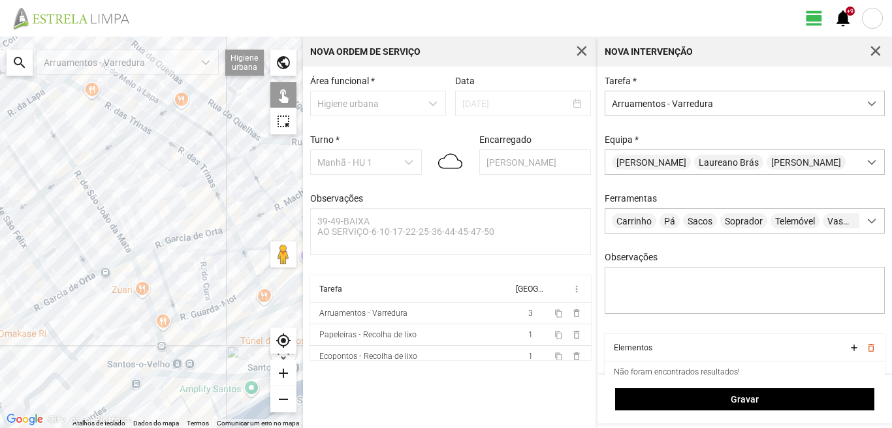
drag, startPoint x: 46, startPoint y: 368, endPoint x: 38, endPoint y: 407, distance: 39.4
click at [37, 407] on div at bounding box center [151, 233] width 303 height 392
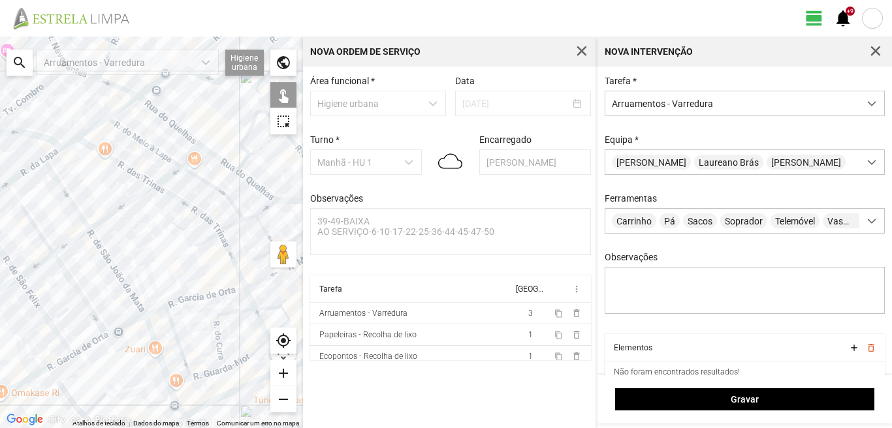
drag, startPoint x: 126, startPoint y: 285, endPoint x: 175, endPoint y: 266, distance: 52.2
click at [175, 266] on div at bounding box center [151, 233] width 303 height 392
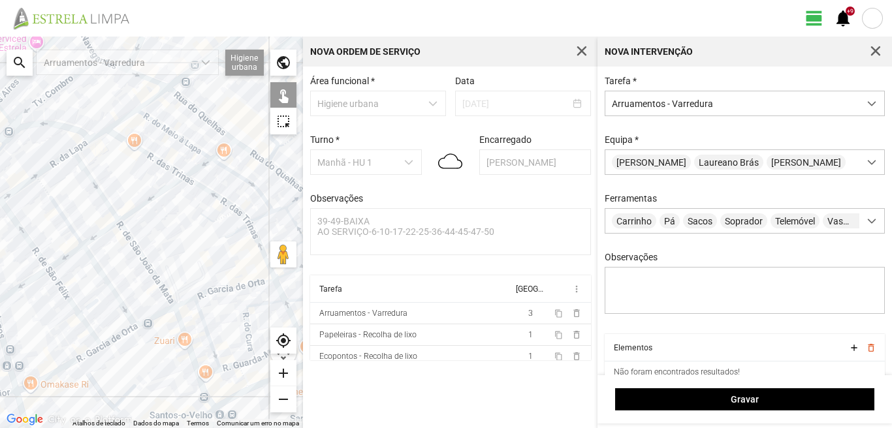
drag, startPoint x: 176, startPoint y: 236, endPoint x: 121, endPoint y: 268, distance: 64.0
click at [121, 268] on div at bounding box center [151, 233] width 303 height 392
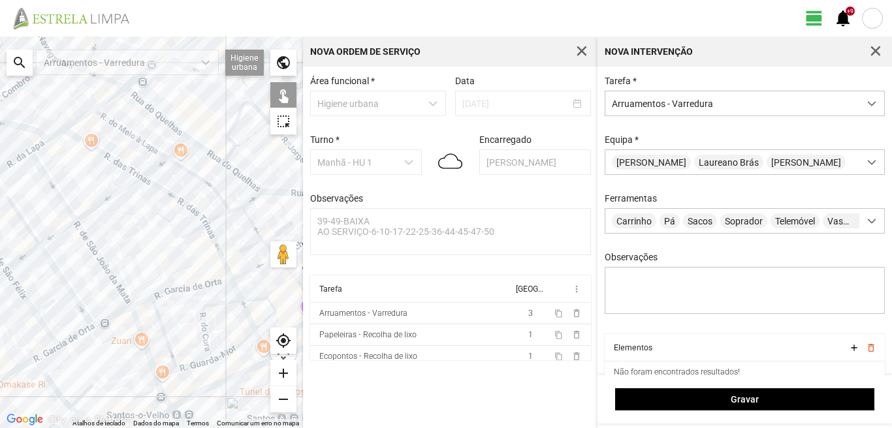
drag, startPoint x: 139, startPoint y: 273, endPoint x: 116, endPoint y: 217, distance: 60.6
click at [131, 232] on div at bounding box center [151, 233] width 303 height 392
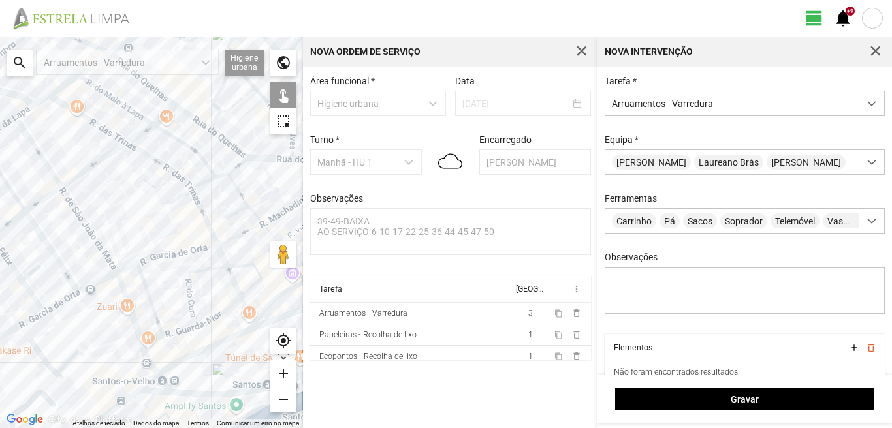
click at [164, 347] on div at bounding box center [151, 233] width 303 height 392
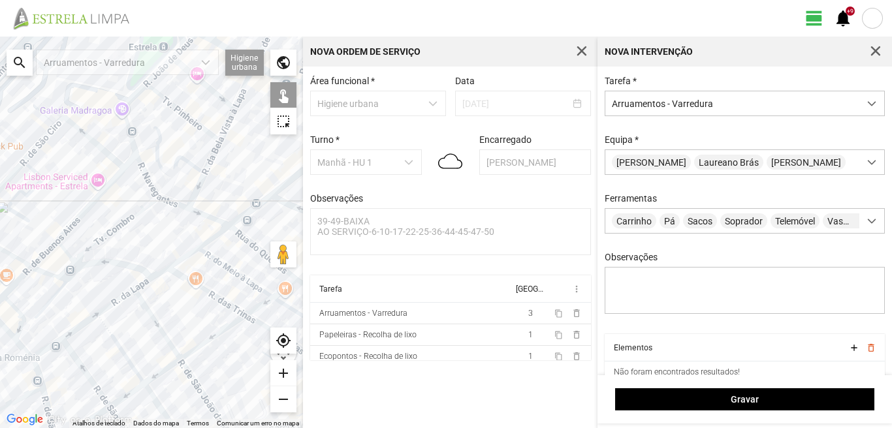
drag, startPoint x: 187, startPoint y: 309, endPoint x: 170, endPoint y: 288, distance: 26.9
click at [172, 291] on div at bounding box center [151, 233] width 303 height 392
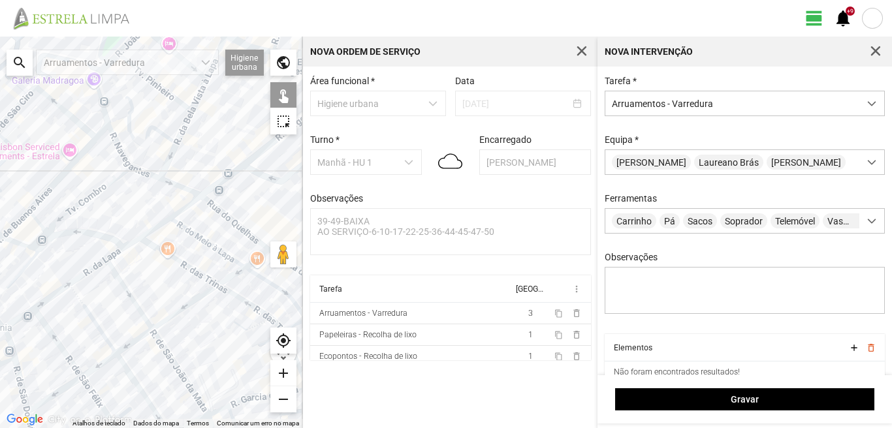
drag, startPoint x: 157, startPoint y: 375, endPoint x: 174, endPoint y: 409, distance: 38.2
click at [167, 405] on div at bounding box center [151, 233] width 303 height 392
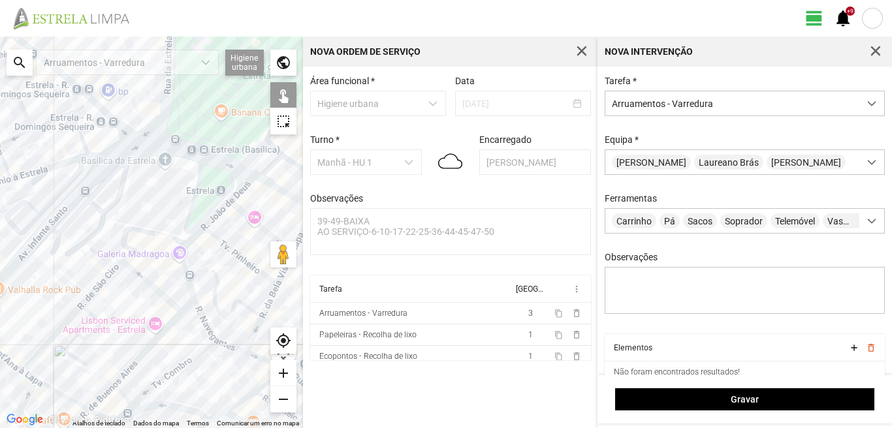
drag, startPoint x: 159, startPoint y: 294, endPoint x: 204, endPoint y: 235, distance: 74.0
click at [178, 253] on div at bounding box center [151, 233] width 303 height 392
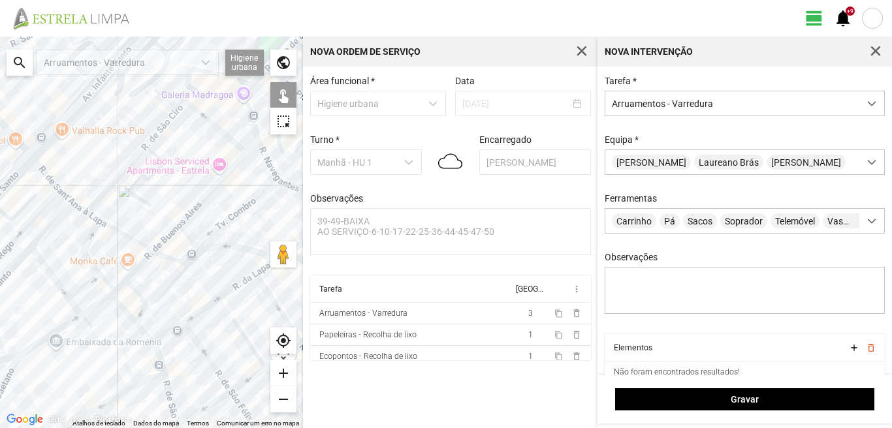
drag, startPoint x: 104, startPoint y: 326, endPoint x: 147, endPoint y: 265, distance: 74.4
click at [131, 285] on div at bounding box center [151, 233] width 303 height 392
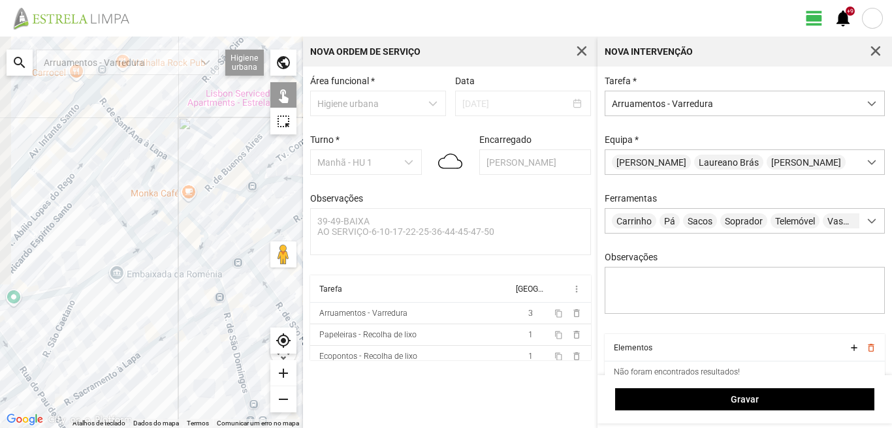
drag, startPoint x: 119, startPoint y: 307, endPoint x: 176, endPoint y: 346, distance: 68.6
click at [176, 346] on div at bounding box center [151, 233] width 303 height 392
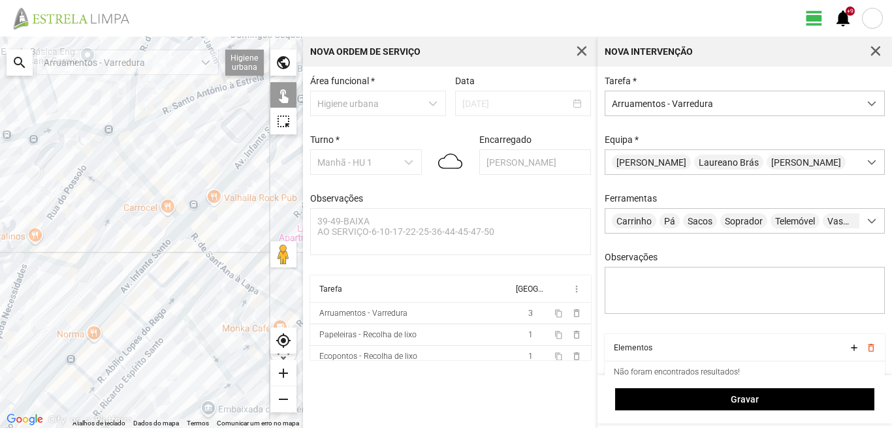
click at [169, 330] on div at bounding box center [151, 233] width 303 height 392
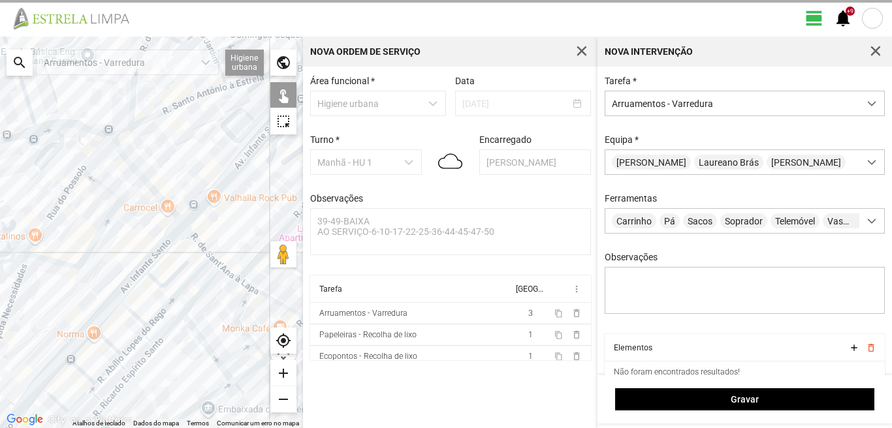
click at [200, 298] on div at bounding box center [151, 233] width 303 height 392
click at [200, 293] on div at bounding box center [151, 233] width 303 height 392
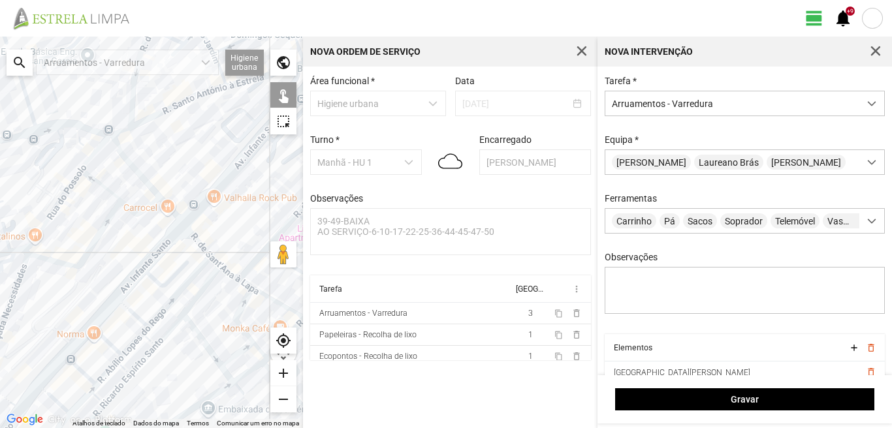
click at [213, 260] on div at bounding box center [151, 233] width 303 height 392
click at [192, 235] on div at bounding box center [151, 233] width 303 height 392
click at [200, 265] on div at bounding box center [151, 233] width 303 height 392
click at [235, 275] on div at bounding box center [151, 233] width 303 height 392
click at [230, 275] on div at bounding box center [151, 233] width 303 height 392
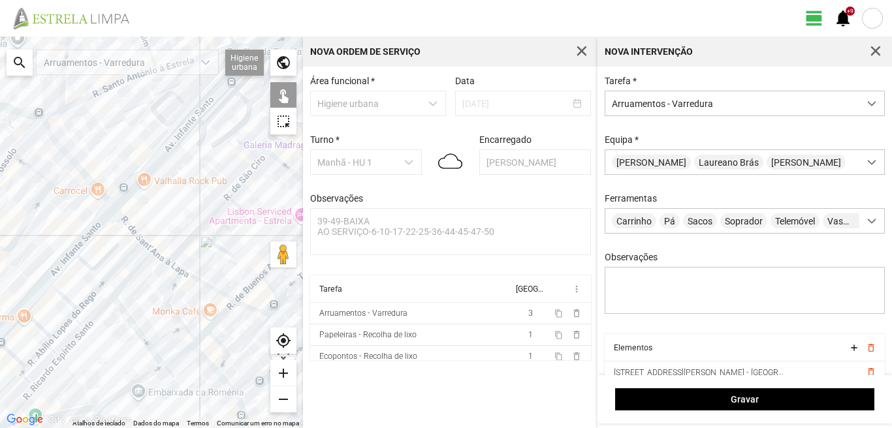
drag, startPoint x: 237, startPoint y: 310, endPoint x: 148, endPoint y: 290, distance: 90.9
click at [148, 290] on div at bounding box center [151, 233] width 303 height 392
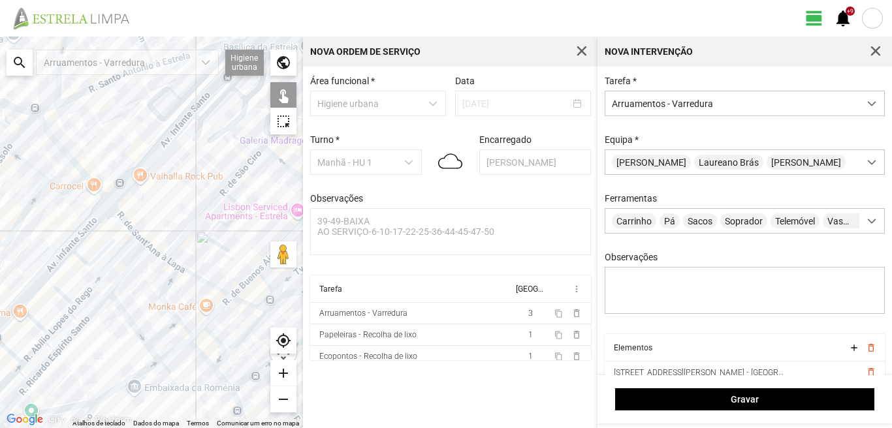
click at [190, 275] on div at bounding box center [151, 233] width 303 height 392
click at [170, 265] on div at bounding box center [151, 233] width 303 height 392
click at [172, 262] on div at bounding box center [151, 233] width 303 height 392
click at [167, 290] on div at bounding box center [151, 233] width 303 height 392
click at [221, 307] on div at bounding box center [151, 233] width 303 height 392
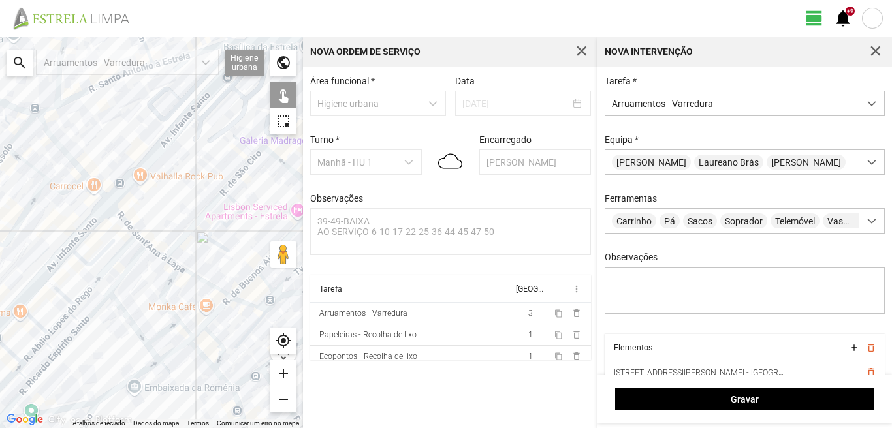
click at [198, 333] on div at bounding box center [151, 233] width 303 height 392
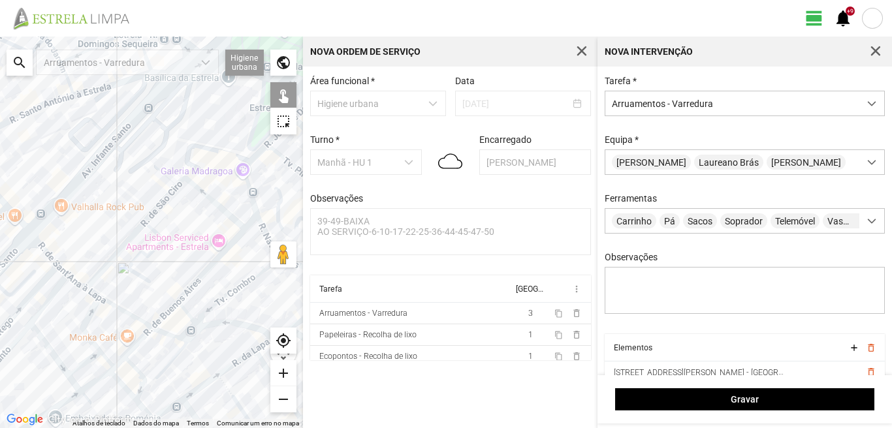
drag, startPoint x: 216, startPoint y: 305, endPoint x: 124, endPoint y: 344, distance: 100.0
click at [124, 344] on div at bounding box center [151, 233] width 303 height 392
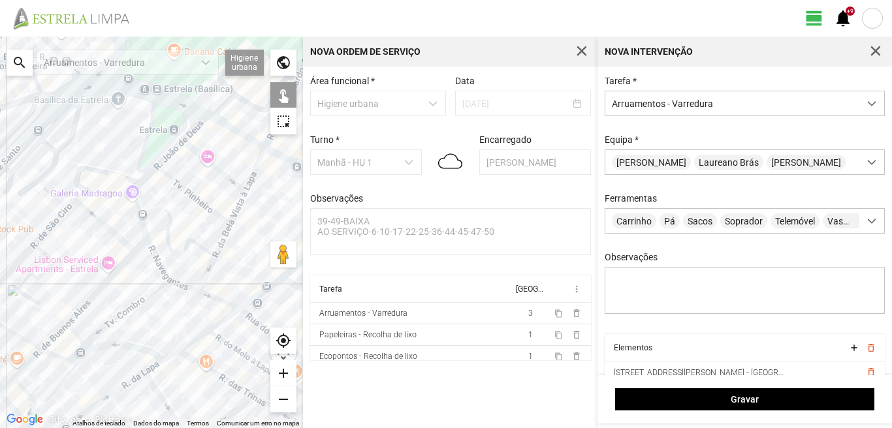
click at [107, 296] on div at bounding box center [151, 233] width 303 height 392
click at [91, 298] on div at bounding box center [151, 233] width 303 height 392
click at [54, 341] on div at bounding box center [151, 233] width 303 height 392
click at [36, 241] on div at bounding box center [151, 233] width 303 height 392
click at [142, 244] on div at bounding box center [151, 233] width 303 height 392
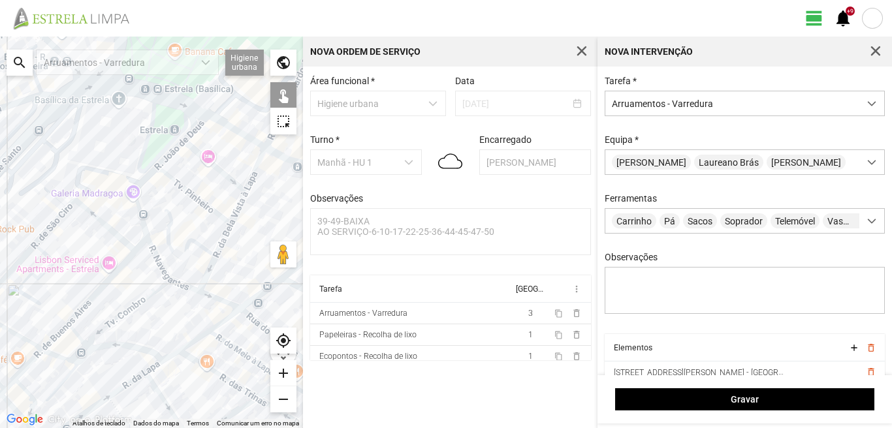
click at [153, 294] on div at bounding box center [151, 233] width 303 height 392
click at [76, 335] on div at bounding box center [151, 233] width 303 height 392
click at [63, 358] on div at bounding box center [151, 233] width 303 height 392
click at [77, 356] on div at bounding box center [151, 233] width 303 height 392
click at [82, 362] on div at bounding box center [151, 233] width 303 height 392
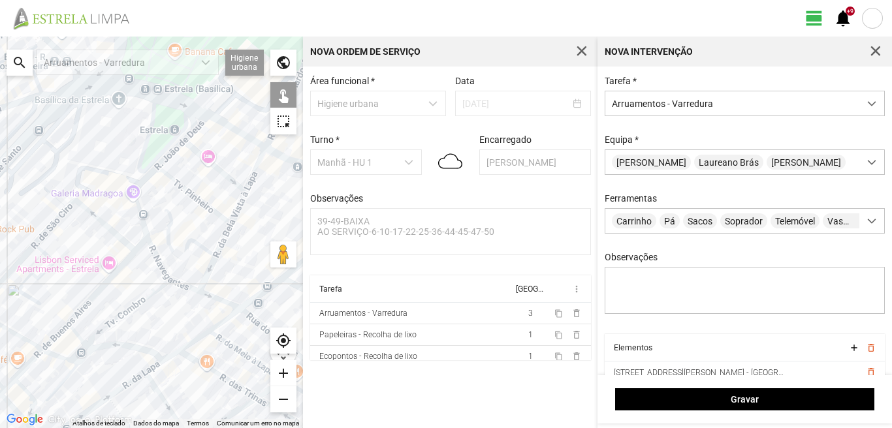
click at [76, 363] on div at bounding box center [151, 233] width 303 height 392
click at [78, 358] on div at bounding box center [151, 233] width 303 height 392
click at [89, 337] on div at bounding box center [151, 233] width 303 height 392
drag, startPoint x: 108, startPoint y: 333, endPoint x: 132, endPoint y: 290, distance: 48.8
click at [132, 290] on div at bounding box center [151, 233] width 303 height 392
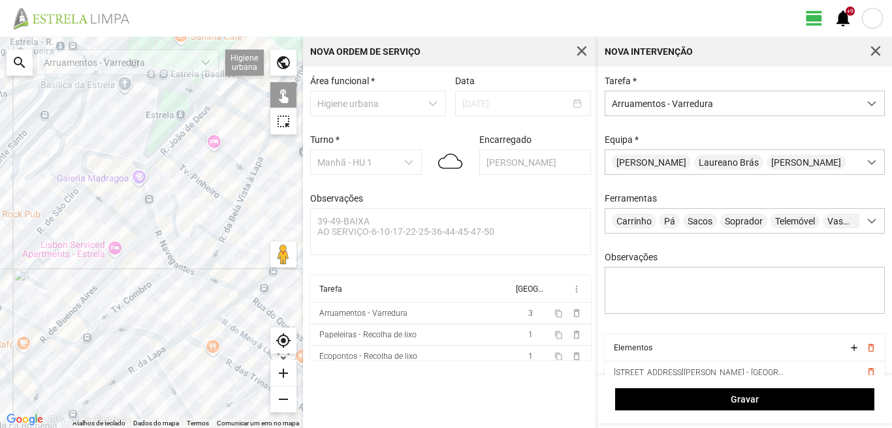
click at [152, 311] on div at bounding box center [151, 233] width 303 height 392
click at [142, 328] on div at bounding box center [151, 233] width 303 height 392
click at [91, 333] on div at bounding box center [151, 233] width 303 height 392
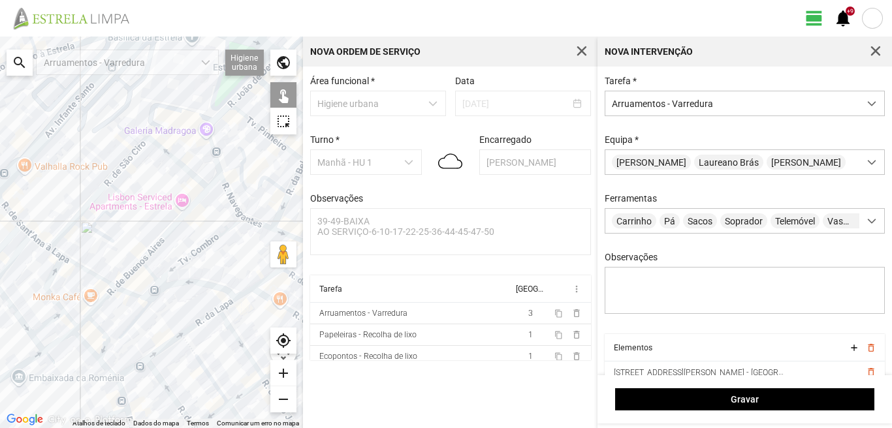
drag, startPoint x: 41, startPoint y: 358, endPoint x: 129, endPoint y: 305, distance: 103.1
click at [123, 309] on div at bounding box center [151, 233] width 303 height 392
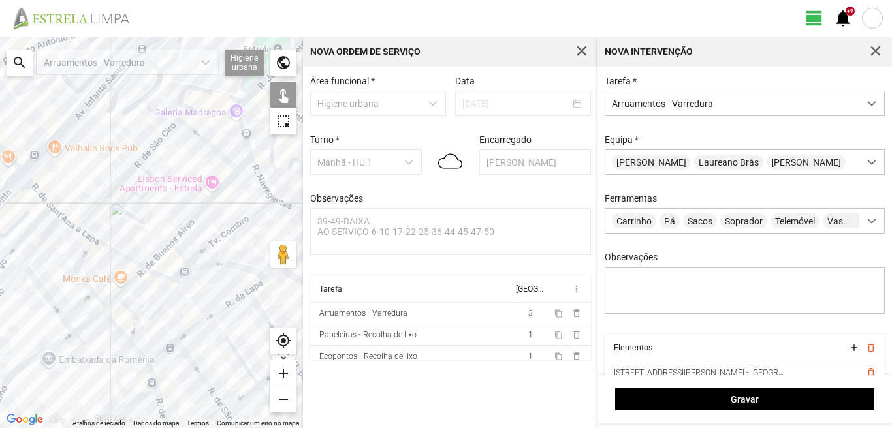
click at [127, 310] on div at bounding box center [151, 233] width 303 height 392
click at [120, 332] on div at bounding box center [151, 233] width 303 height 392
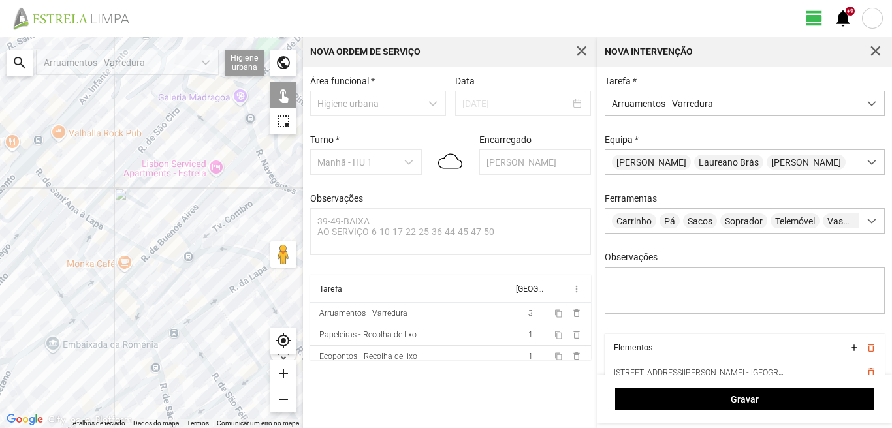
drag, startPoint x: 113, startPoint y: 326, endPoint x: 104, endPoint y: 290, distance: 37.5
click at [107, 300] on div at bounding box center [151, 233] width 303 height 392
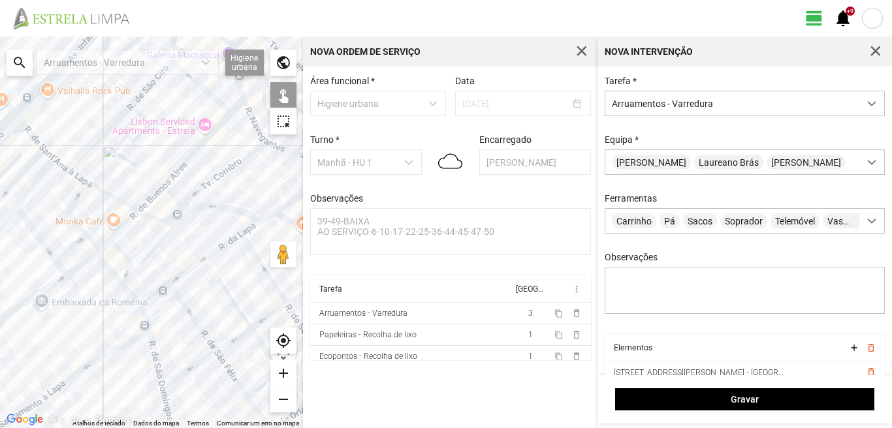
click at [129, 291] on div at bounding box center [151, 233] width 303 height 392
click at [69, 247] on div at bounding box center [151, 233] width 303 height 392
click at [73, 273] on div at bounding box center [151, 233] width 303 height 392
click at [54, 281] on div at bounding box center [151, 233] width 303 height 392
click at [54, 283] on div at bounding box center [151, 233] width 303 height 392
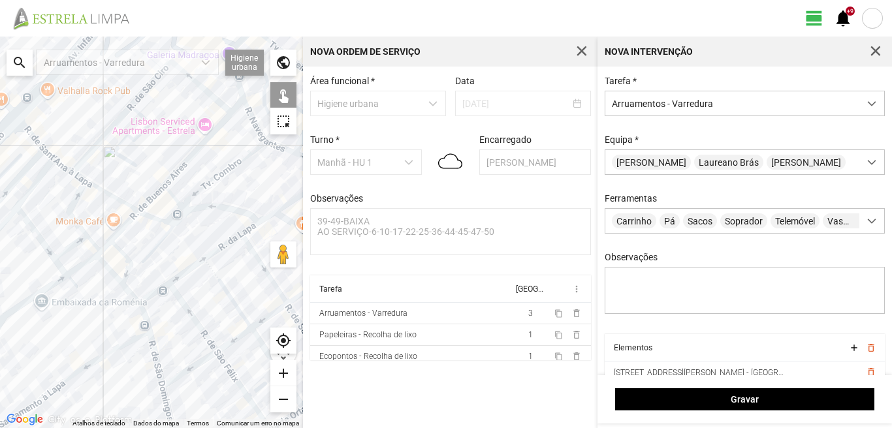
click at [49, 249] on div at bounding box center [151, 233] width 303 height 392
click at [63, 268] on div at bounding box center [151, 233] width 303 height 392
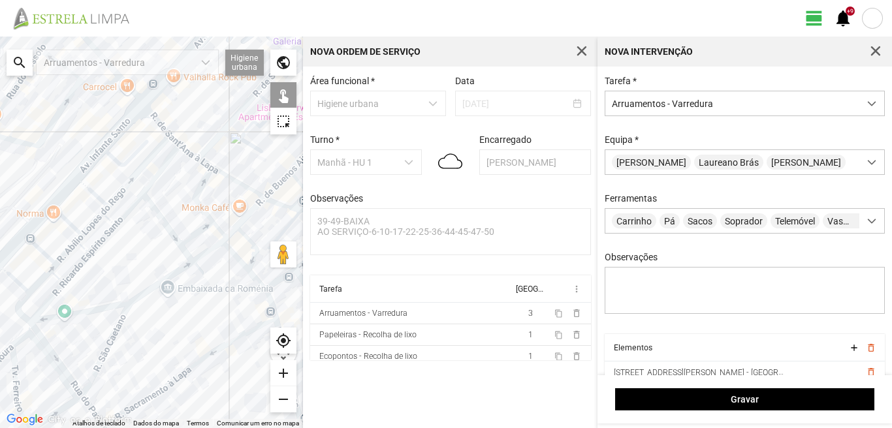
drag, startPoint x: 121, startPoint y: 270, endPoint x: 142, endPoint y: 270, distance: 20.2
click at [142, 270] on div at bounding box center [151, 233] width 303 height 392
click at [123, 165] on div at bounding box center [151, 233] width 303 height 392
click at [104, 202] on div at bounding box center [151, 233] width 303 height 392
click at [103, 212] on div at bounding box center [151, 233] width 303 height 392
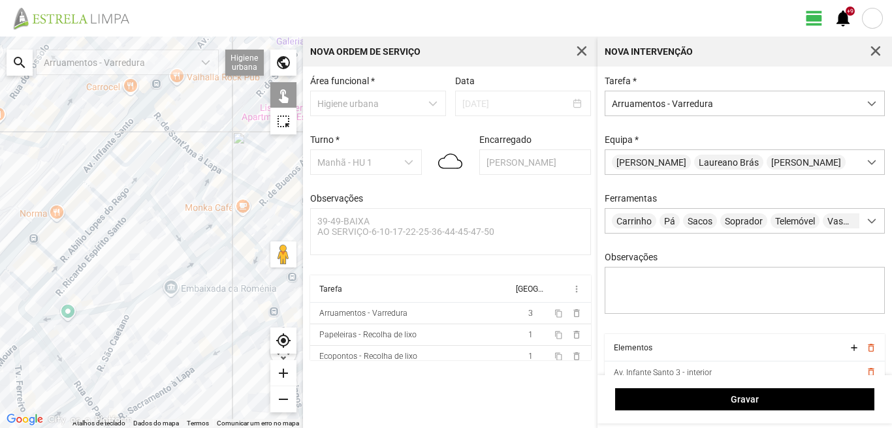
click at [101, 217] on div at bounding box center [151, 233] width 303 height 392
click at [109, 218] on div at bounding box center [151, 233] width 303 height 392
click at [103, 241] on div at bounding box center [151, 233] width 303 height 392
click at [76, 228] on div at bounding box center [151, 233] width 303 height 392
click at [77, 246] on div at bounding box center [151, 233] width 303 height 392
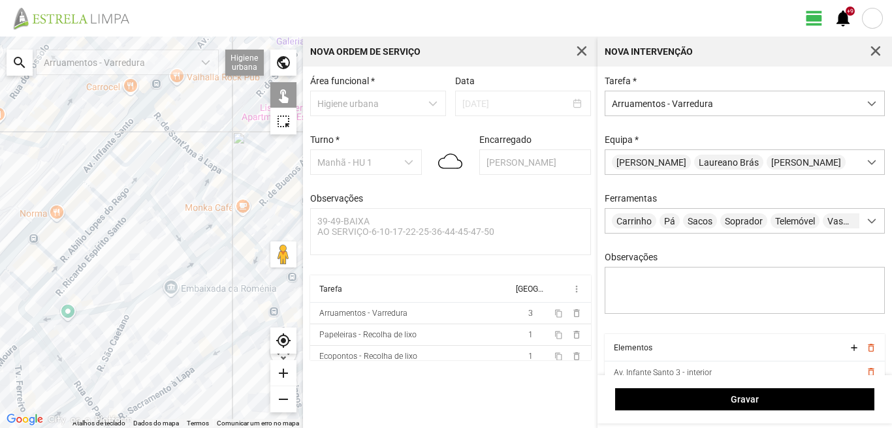
click at [85, 246] on div at bounding box center [151, 233] width 303 height 392
click at [81, 266] on div at bounding box center [151, 233] width 303 height 392
click at [48, 253] on div at bounding box center [151, 233] width 303 height 392
click at [19, 279] on div at bounding box center [151, 233] width 303 height 392
click at [39, 285] on div at bounding box center [151, 233] width 303 height 392
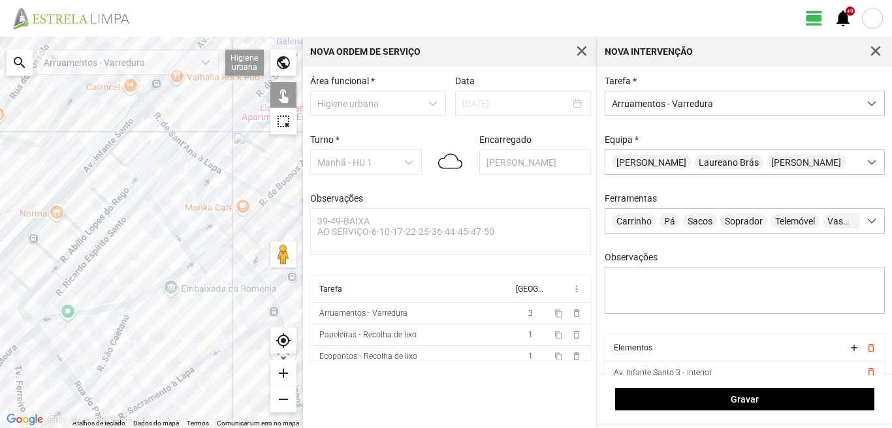
click at [62, 277] on div at bounding box center [151, 233] width 303 height 392
click at [59, 291] on div at bounding box center [151, 233] width 303 height 392
click at [23, 306] on div at bounding box center [151, 233] width 303 height 392
click at [50, 345] on div at bounding box center [151, 233] width 303 height 392
click at [70, 315] on div at bounding box center [151, 233] width 303 height 392
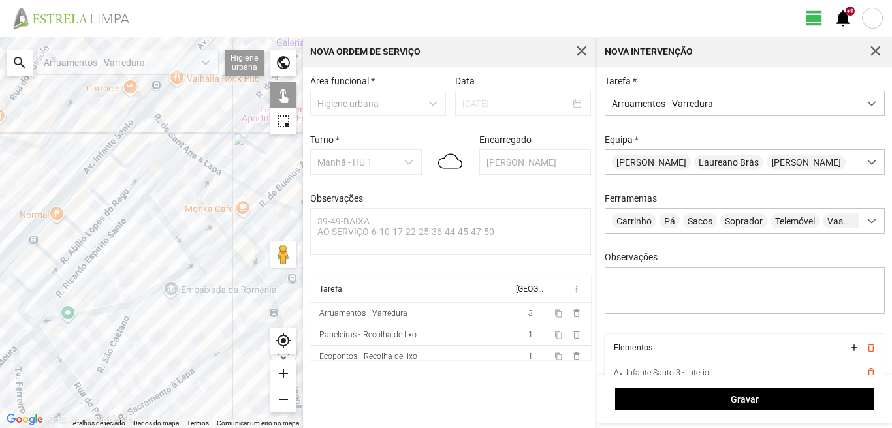
click at [70, 318] on div at bounding box center [151, 233] width 303 height 392
click at [111, 349] on div at bounding box center [151, 233] width 303 height 392
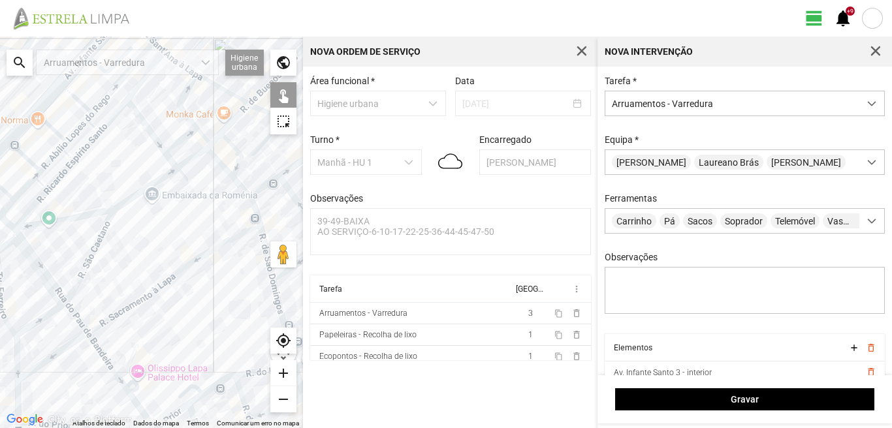
drag, startPoint x: 183, startPoint y: 271, endPoint x: 177, endPoint y: 201, distance: 70.1
click at [177, 202] on div at bounding box center [151, 233] width 303 height 392
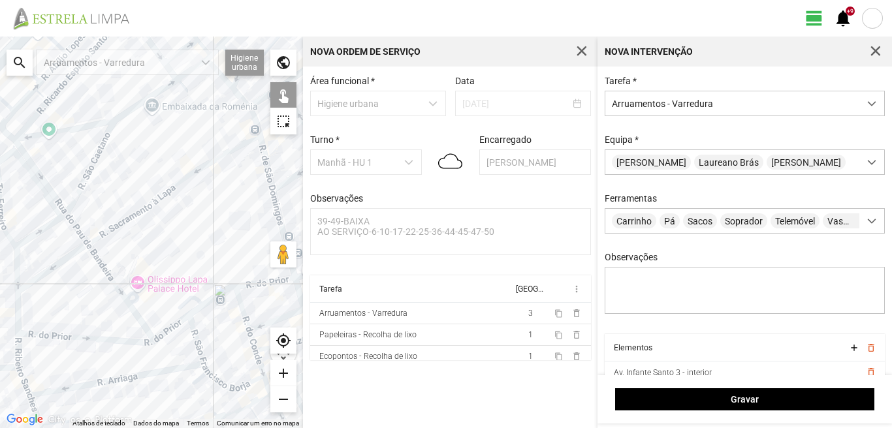
click at [76, 226] on div at bounding box center [151, 233] width 303 height 392
click at [104, 272] on div at bounding box center [151, 233] width 303 height 392
click at [53, 337] on div at bounding box center [151, 233] width 303 height 392
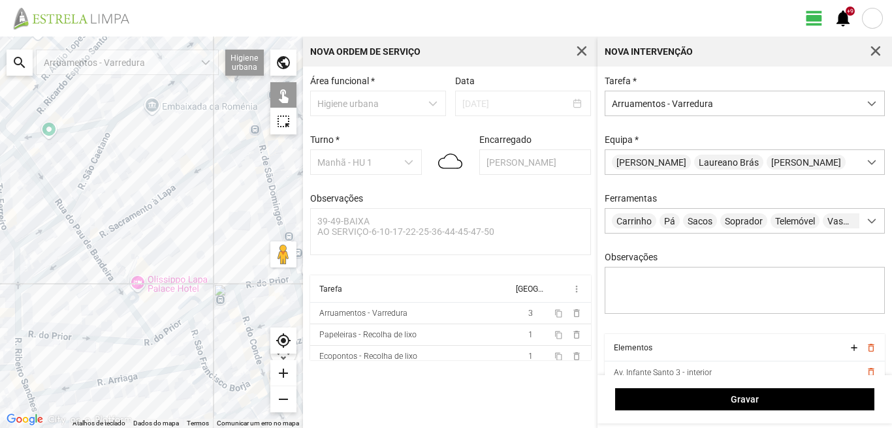
click at [113, 343] on div at bounding box center [151, 233] width 303 height 392
click at [112, 339] on div at bounding box center [151, 233] width 303 height 392
click at [181, 320] on div at bounding box center [151, 233] width 303 height 392
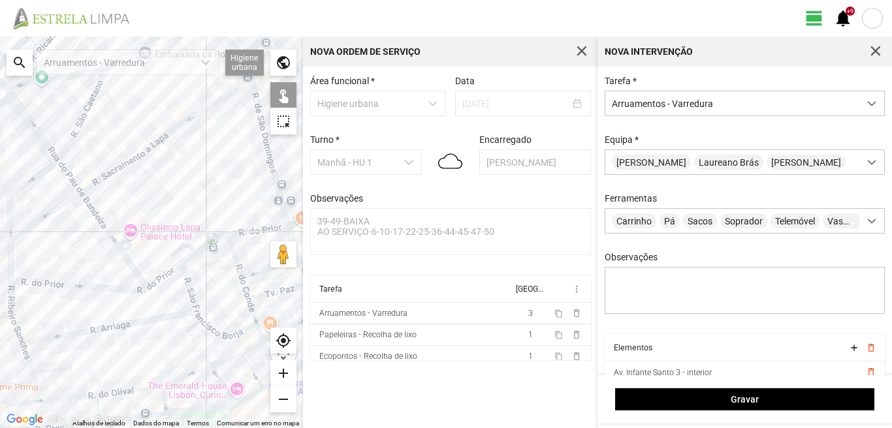
drag, startPoint x: 219, startPoint y: 307, endPoint x: 207, endPoint y: 234, distance: 74.0
click at [208, 236] on div at bounding box center [151, 233] width 303 height 392
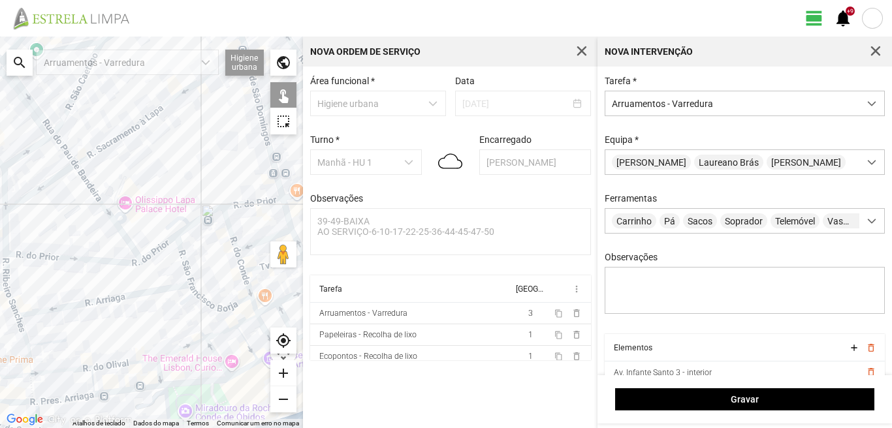
click at [199, 219] on div at bounding box center [151, 233] width 303 height 392
click at [251, 202] on div at bounding box center [151, 233] width 303 height 392
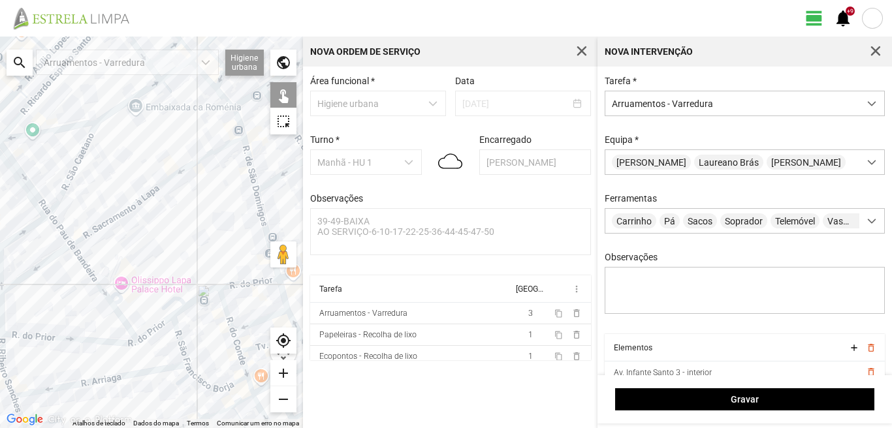
drag, startPoint x: 113, startPoint y: 181, endPoint x: 109, endPoint y: 265, distance: 83.6
click at [109, 265] on div at bounding box center [151, 233] width 303 height 392
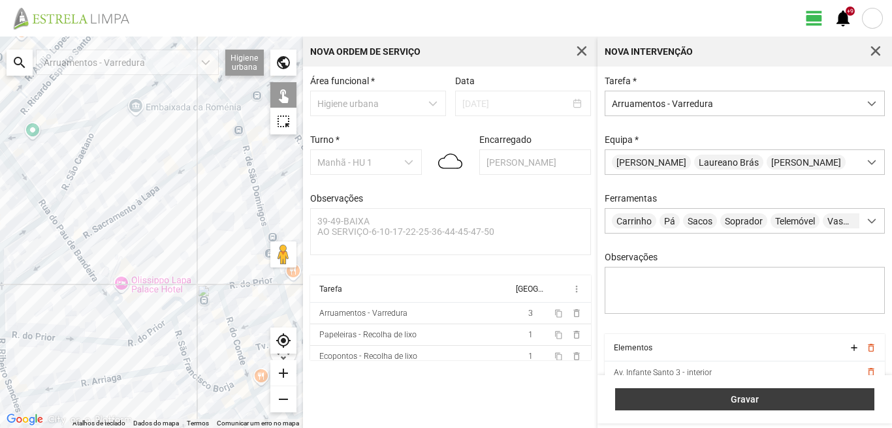
click at [736, 396] on span "Gravar" at bounding box center [744, 399] width 245 height 10
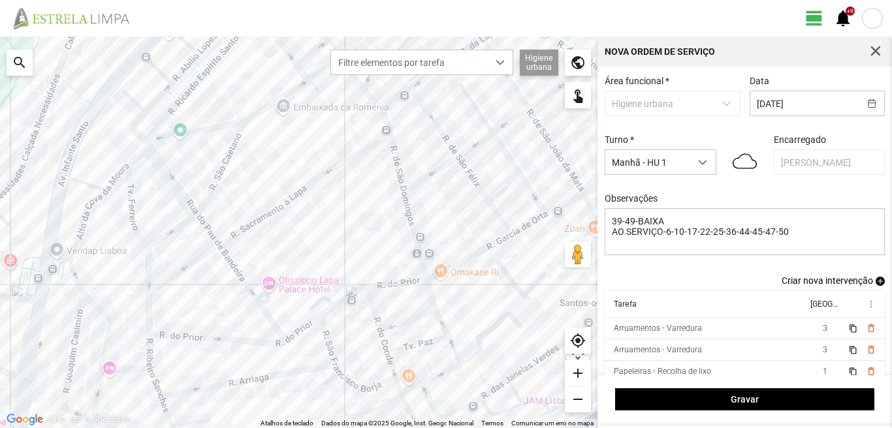
click at [875, 284] on span "add" at bounding box center [879, 281] width 9 height 9
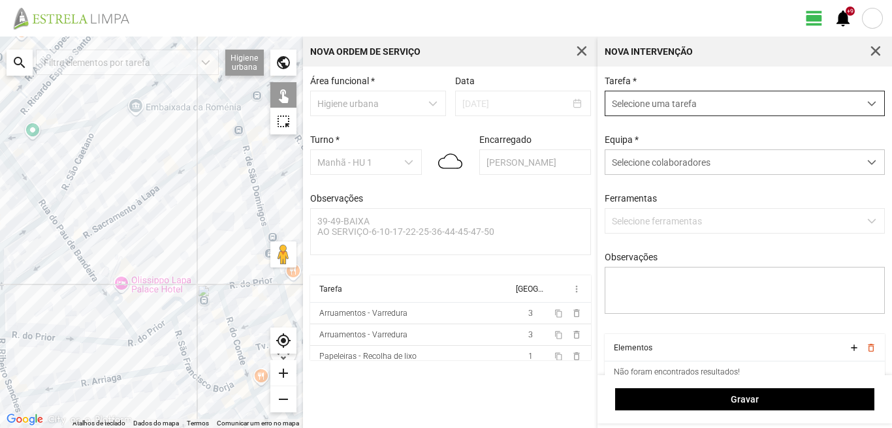
click at [683, 104] on span "Selecione uma tarefa" at bounding box center [732, 103] width 254 height 24
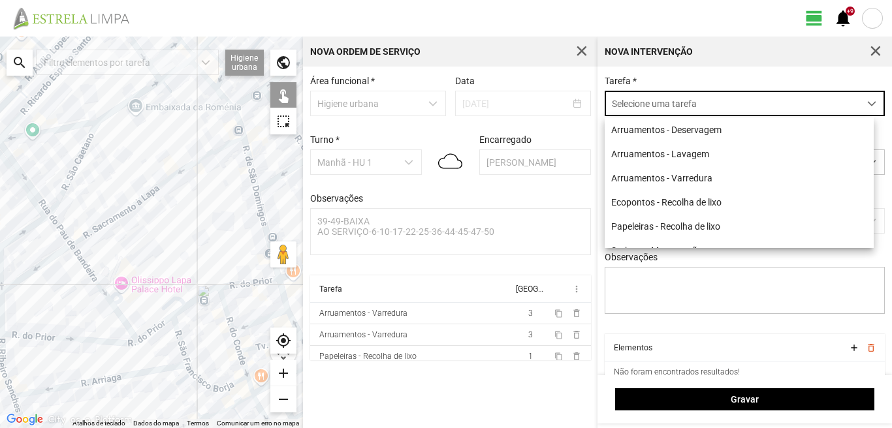
scroll to position [7, 58]
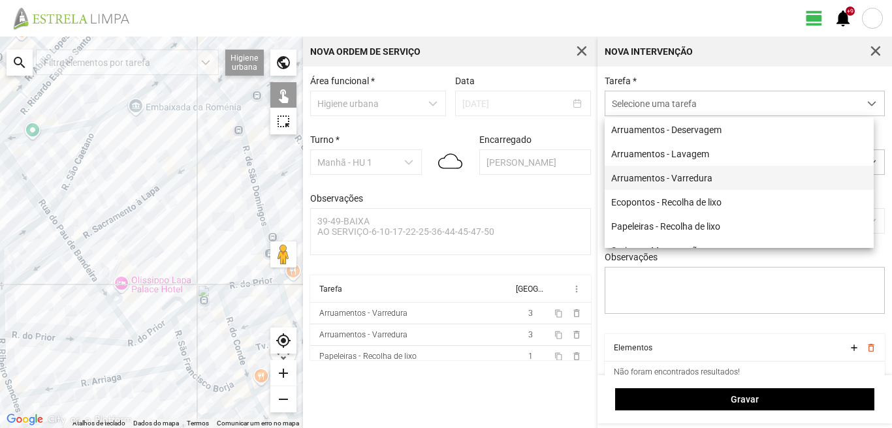
click at [678, 181] on li "Arruamentos - Varredura" at bounding box center [738, 178] width 269 height 24
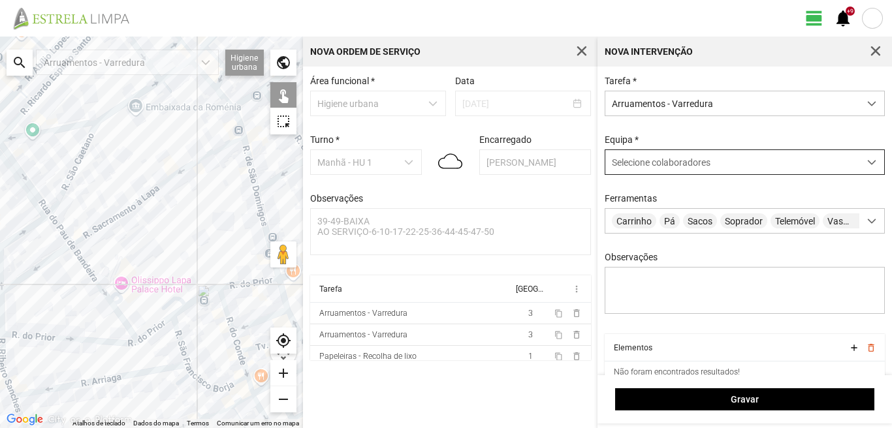
click at [669, 163] on span "Selecione colaboradores" at bounding box center [661, 162] width 99 height 10
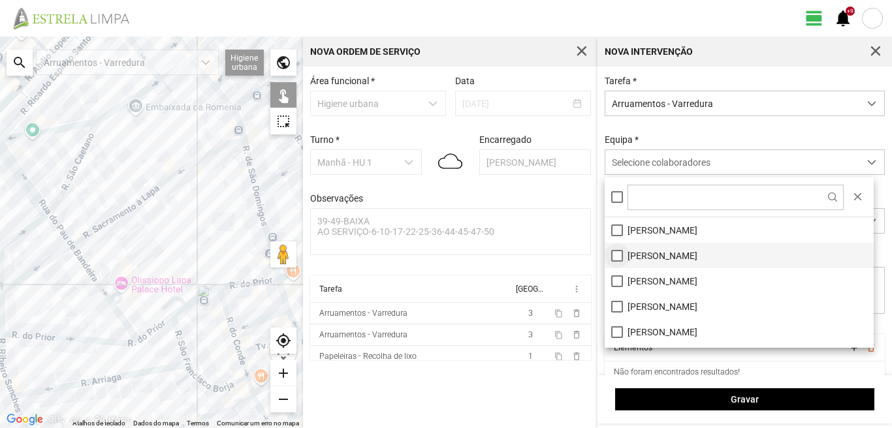
click at [613, 255] on li "[PERSON_NAME]" at bounding box center [738, 255] width 269 height 25
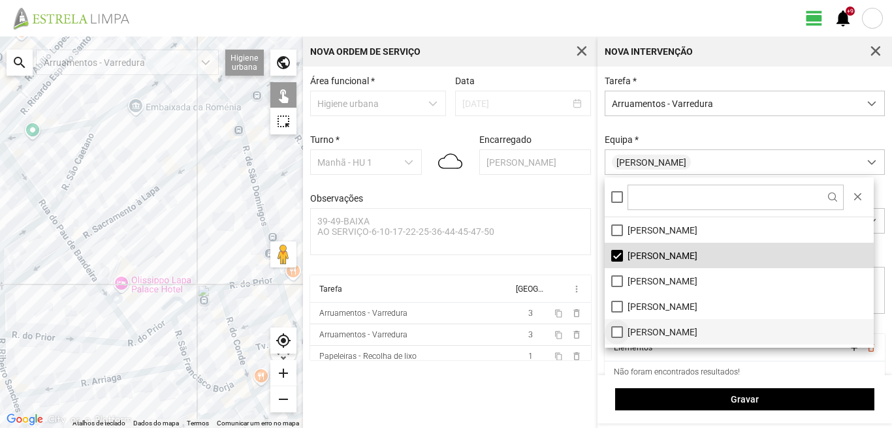
scroll to position [131, 0]
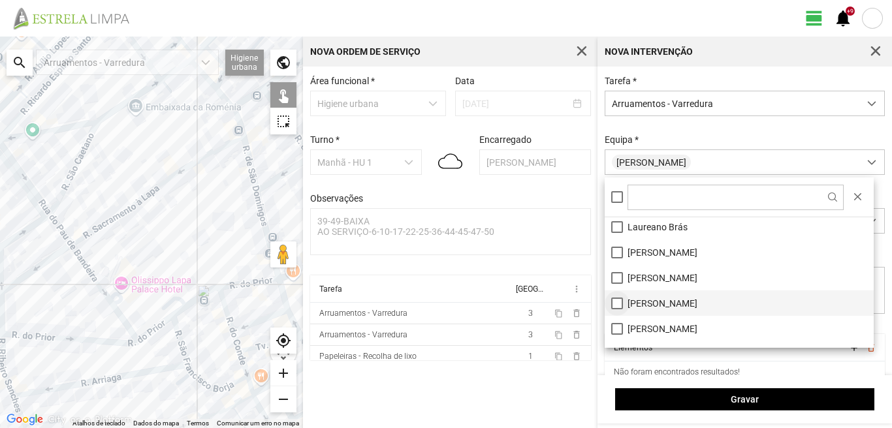
click at [621, 305] on li "[PERSON_NAME]" at bounding box center [738, 302] width 269 height 25
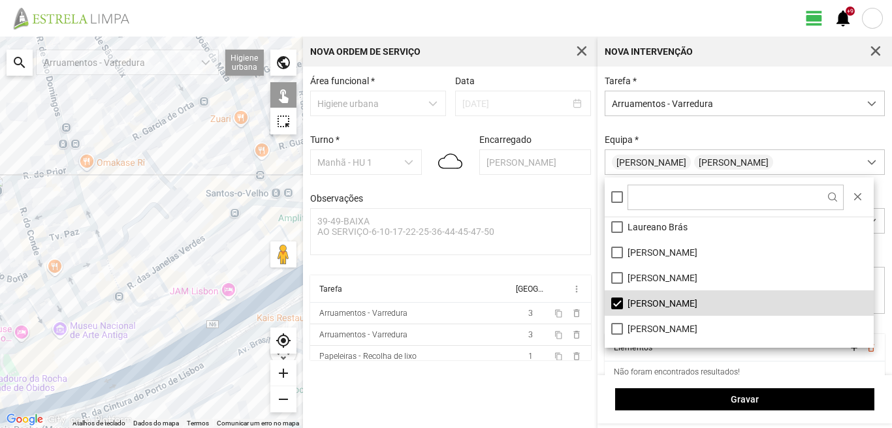
drag, startPoint x: 200, startPoint y: 219, endPoint x: 9, endPoint y: 166, distance: 198.6
click at [7, 151] on div at bounding box center [151, 233] width 303 height 392
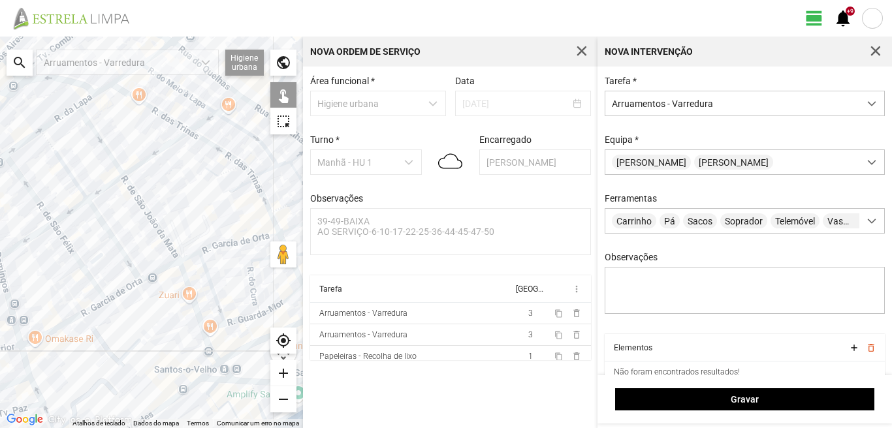
drag, startPoint x: 103, startPoint y: 213, endPoint x: 147, endPoint y: 215, distance: 43.8
click at [63, 294] on div at bounding box center [151, 233] width 303 height 392
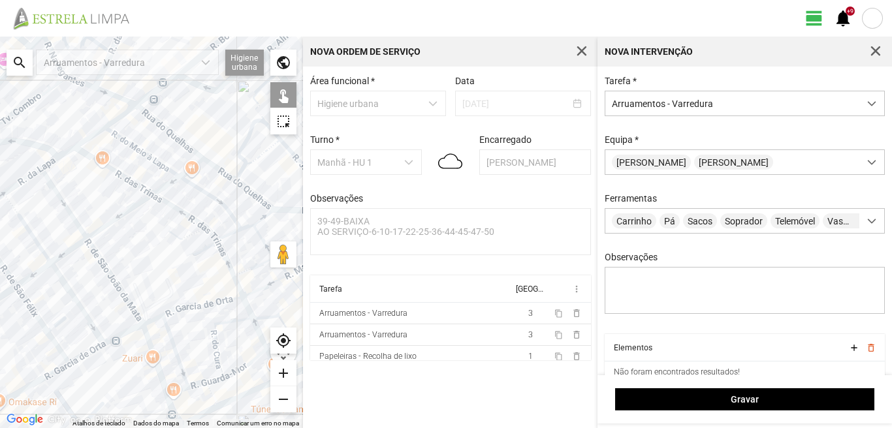
drag, startPoint x: 133, startPoint y: 228, endPoint x: 89, endPoint y: 313, distance: 95.2
click at [89, 313] on div at bounding box center [151, 233] width 303 height 392
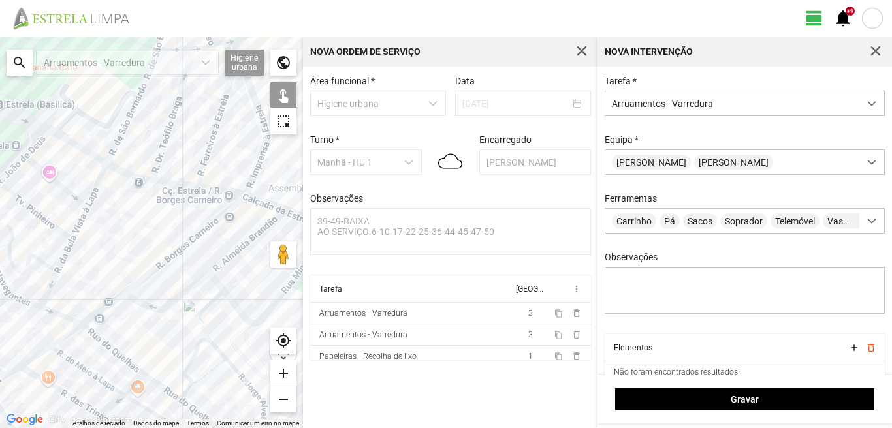
drag, startPoint x: 99, startPoint y: 141, endPoint x: 91, endPoint y: 292, distance: 151.0
click at [90, 285] on div at bounding box center [151, 233] width 303 height 392
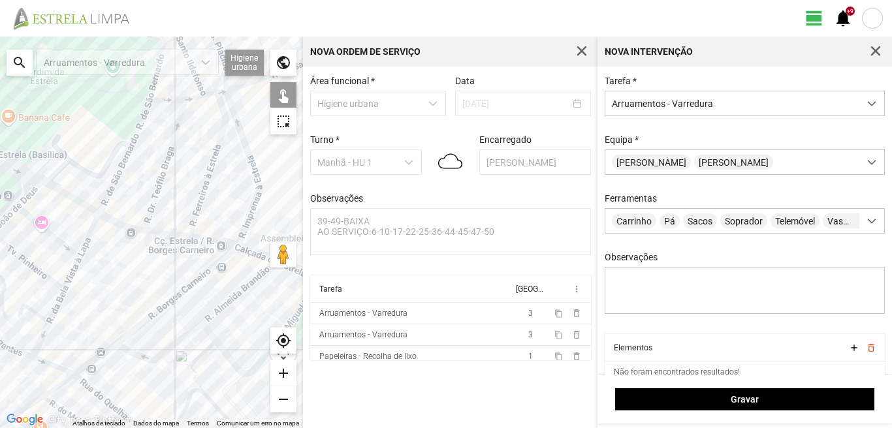
drag, startPoint x: 127, startPoint y: 252, endPoint x: 91, endPoint y: 176, distance: 84.7
click at [101, 199] on div at bounding box center [151, 233] width 303 height 392
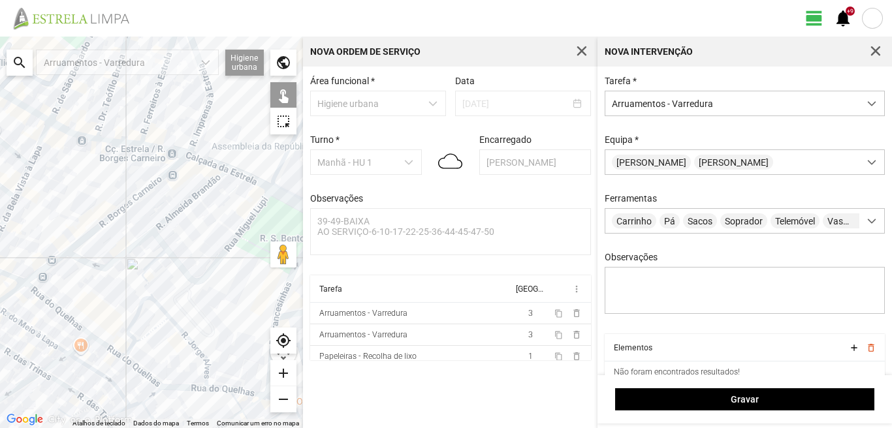
drag, startPoint x: 170, startPoint y: 284, endPoint x: 140, endPoint y: 214, distance: 76.0
click at [140, 217] on div at bounding box center [151, 233] width 303 height 392
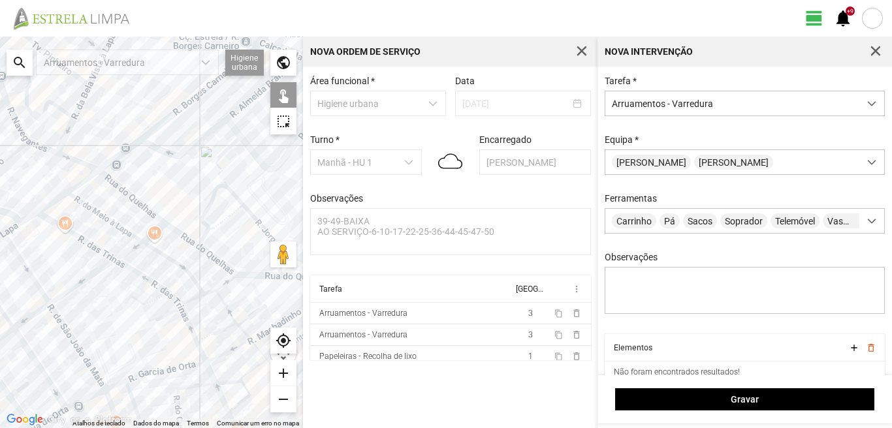
drag, startPoint x: 27, startPoint y: 277, endPoint x: 193, endPoint y: 272, distance: 165.2
click at [193, 272] on div at bounding box center [151, 233] width 303 height 392
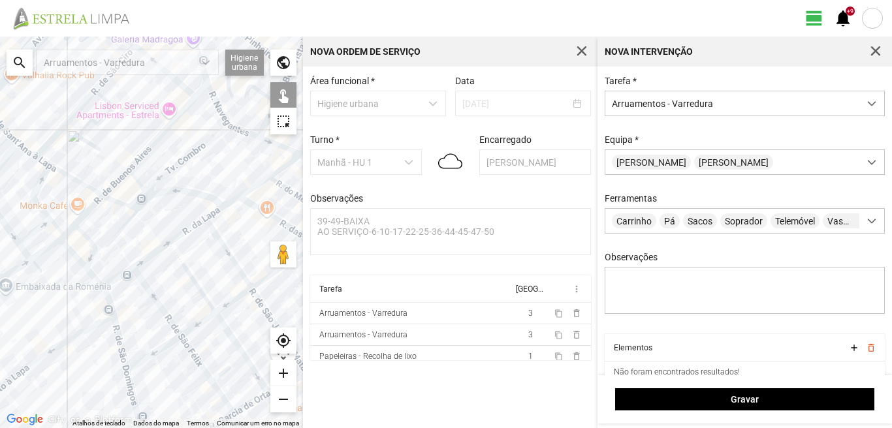
drag, startPoint x: 79, startPoint y: 274, endPoint x: 175, endPoint y: 219, distance: 110.8
click at [172, 233] on div at bounding box center [151, 233] width 303 height 392
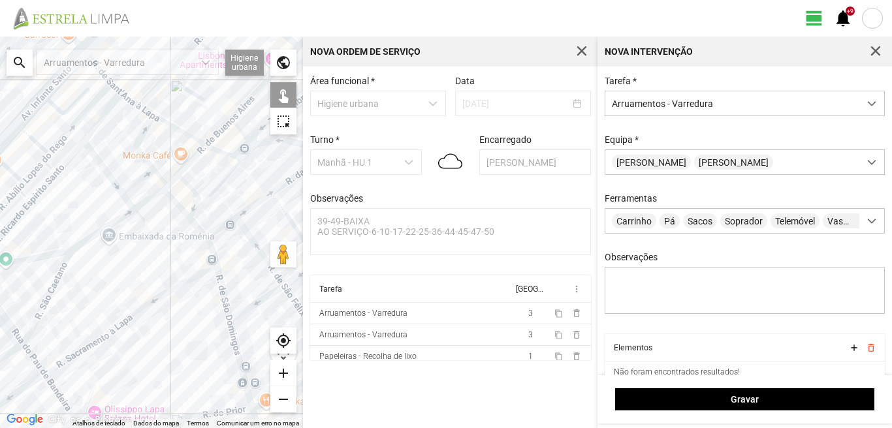
drag, startPoint x: 71, startPoint y: 299, endPoint x: 157, endPoint y: 228, distance: 111.3
click at [157, 228] on div at bounding box center [151, 233] width 303 height 392
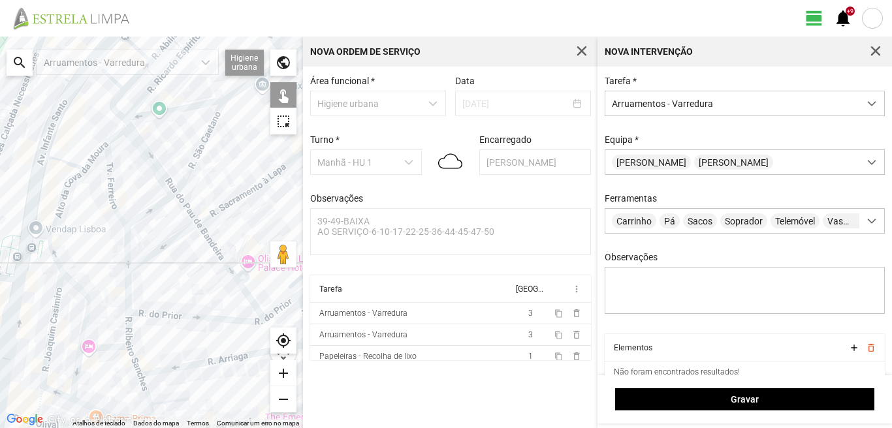
drag, startPoint x: 138, startPoint y: 294, endPoint x: 154, endPoint y: 255, distance: 42.4
click at [154, 255] on div at bounding box center [151, 233] width 303 height 392
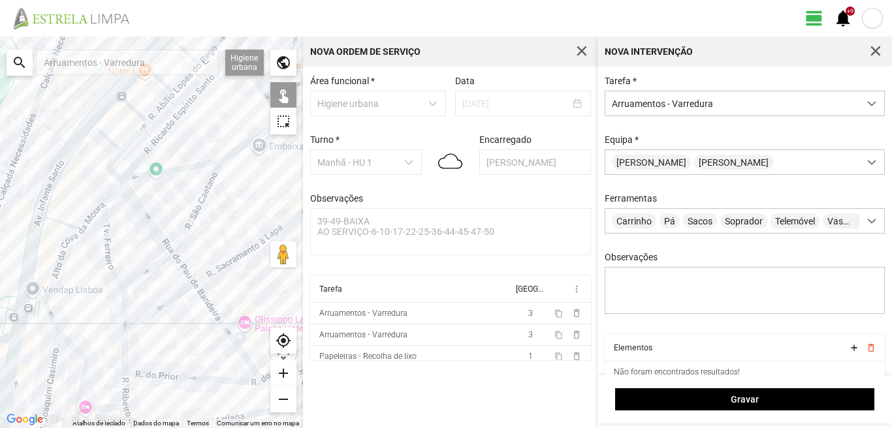
drag, startPoint x: 144, startPoint y: 337, endPoint x: 138, endPoint y: 365, distance: 28.7
click at [138, 365] on div at bounding box center [151, 233] width 303 height 392
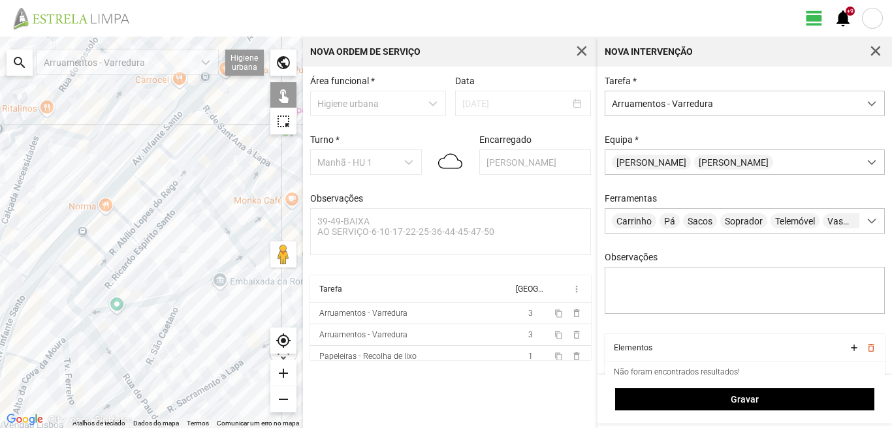
drag, startPoint x: 164, startPoint y: 198, endPoint x: 132, endPoint y: 301, distance: 107.1
click at [132, 301] on div at bounding box center [151, 233] width 303 height 392
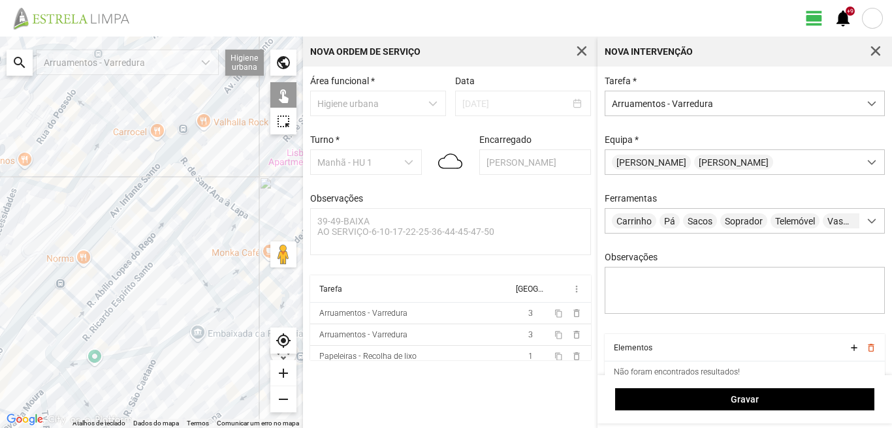
drag, startPoint x: 139, startPoint y: 183, endPoint x: 91, endPoint y: 274, distance: 102.5
click at [92, 273] on div at bounding box center [151, 233] width 303 height 392
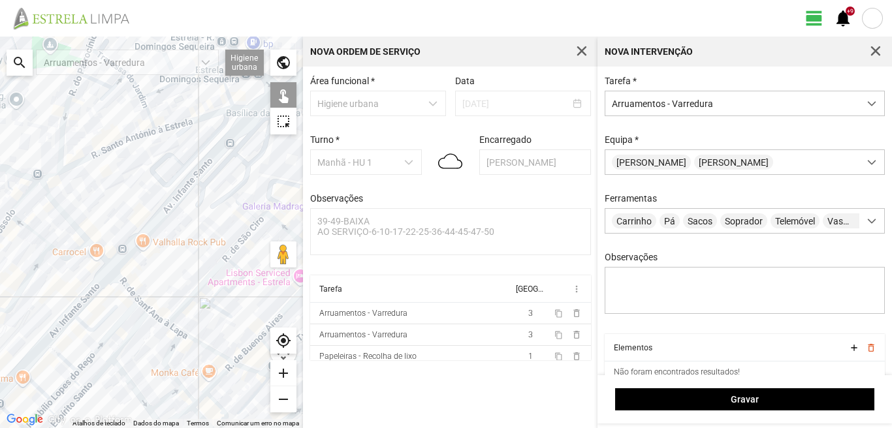
click at [180, 192] on div at bounding box center [151, 233] width 303 height 392
